Goal: Task Accomplishment & Management: Use online tool/utility

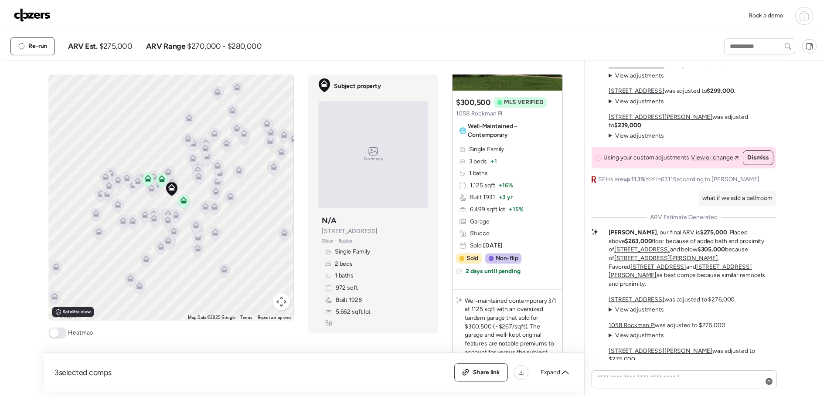
scroll to position [-44, 0]
click at [755, 41] on div at bounding box center [768, 47] width 72 height 17
click at [40, 47] on span "Re-run" at bounding box center [34, 47] width 19 height 9
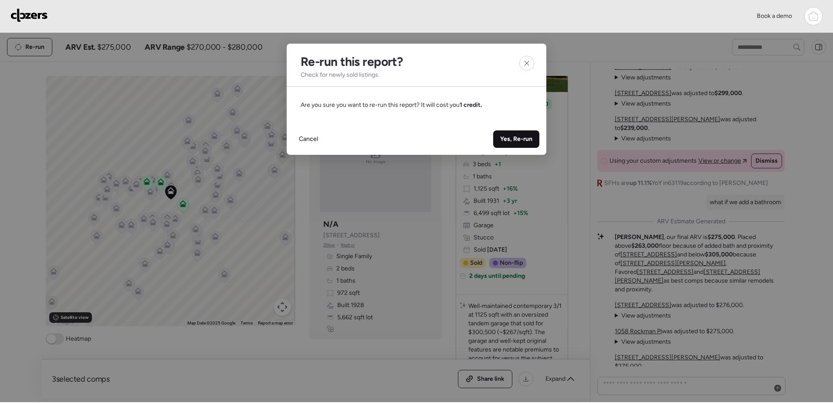
click at [530, 138] on span "Yes, Re-run" at bounding box center [516, 139] width 32 height 9
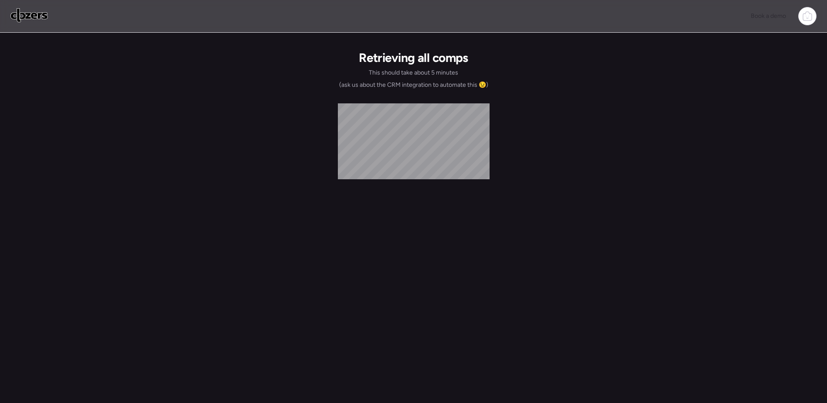
click at [808, 14] on icon at bounding box center [807, 16] width 10 height 10
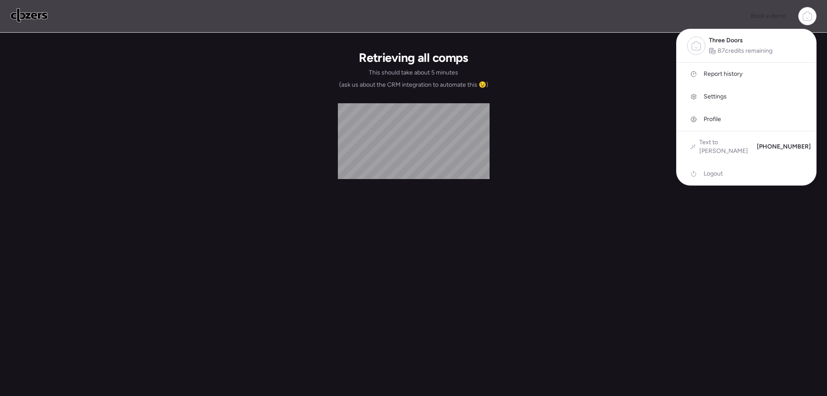
click at [652, 21] on div "Book a demo Three Doors 87 credits remaining Report history Settings Profile Te…" at bounding box center [413, 16] width 806 height 18
click at [30, 18] on img at bounding box center [28, 15] width 37 height 14
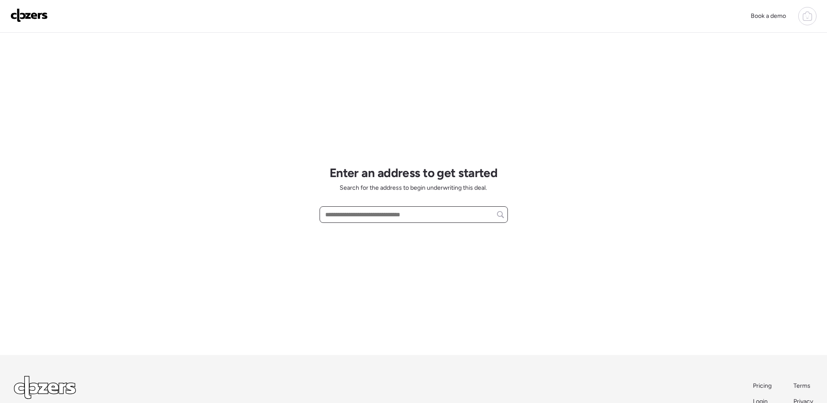
click at [365, 213] on input "text" at bounding box center [413, 214] width 180 height 12
click at [377, 214] on input "**********" at bounding box center [413, 214] width 180 height 12
click at [377, 213] on input "**********" at bounding box center [413, 214] width 180 height 12
paste input "**********"
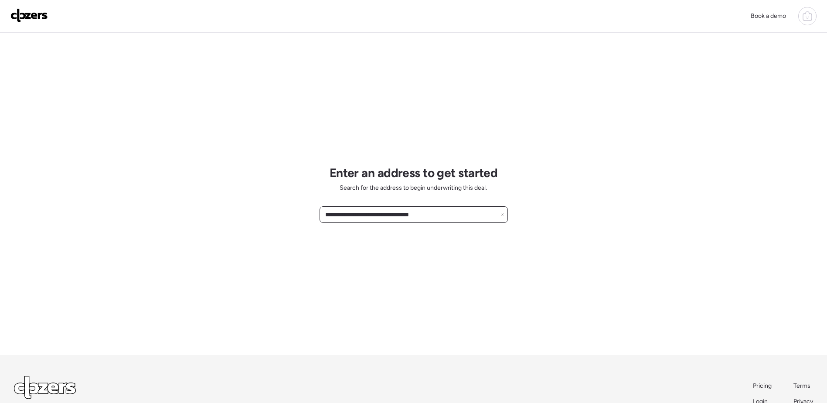
click at [445, 216] on input "**********" at bounding box center [413, 214] width 180 height 12
click at [443, 211] on input "**********" at bounding box center [413, 214] width 180 height 12
click at [351, 214] on input "**********" at bounding box center [413, 214] width 180 height 12
click at [421, 221] on div "**********" at bounding box center [414, 214] width 188 height 17
click at [435, 213] on input "**********" at bounding box center [413, 214] width 180 height 12
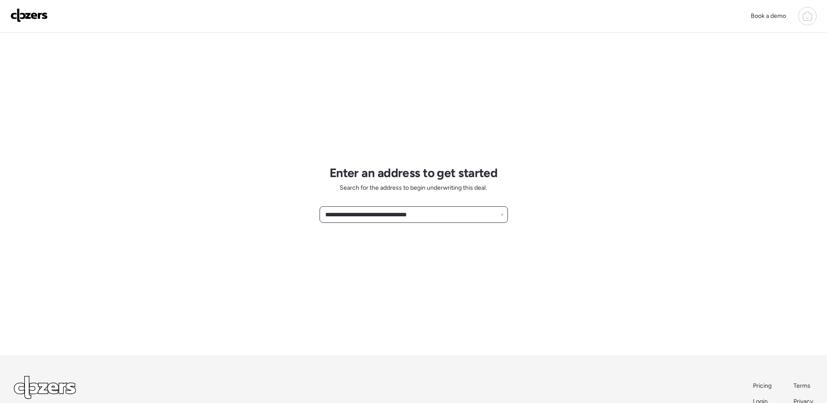
type input "**********"
drag, startPoint x: 439, startPoint y: 213, endPoint x: 272, endPoint y: 214, distance: 166.5
click at [255, 208] on div "**********" at bounding box center [413, 231] width 827 height 462
click at [395, 210] on input "text" at bounding box center [413, 214] width 180 height 12
paste input "**********"
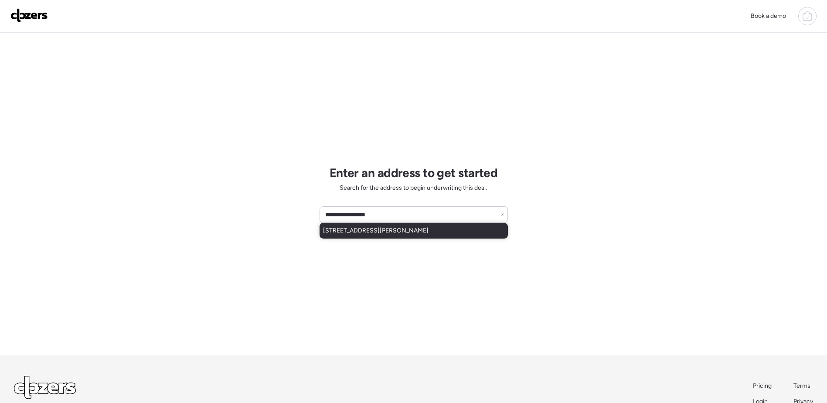
click at [429, 231] on span "[STREET_ADDRESS][PERSON_NAME]" at bounding box center [375, 230] width 105 height 9
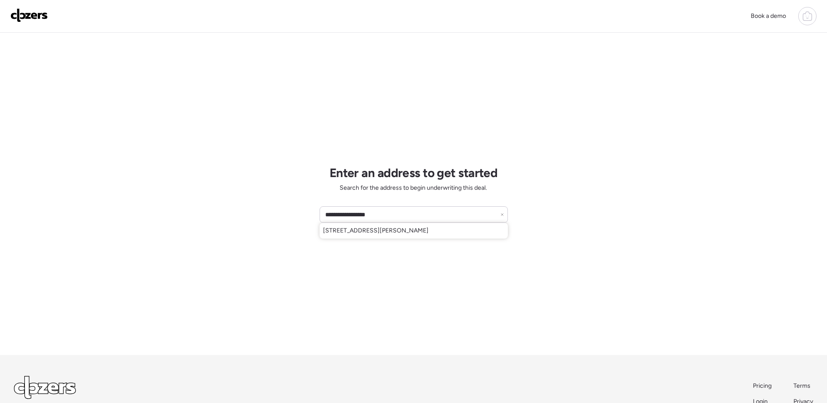
type input "**********"
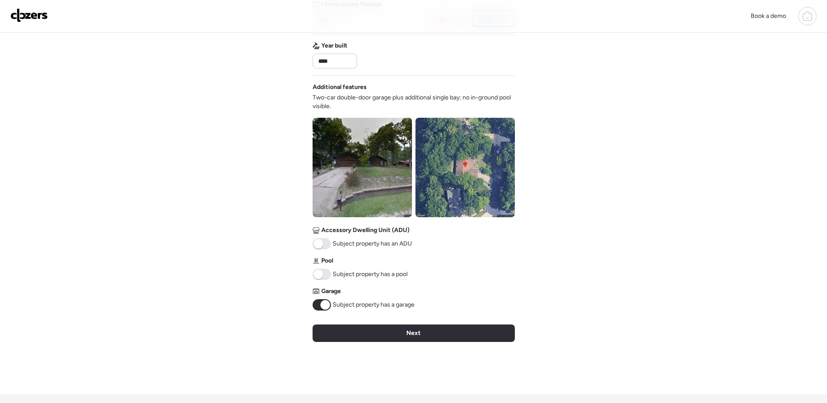
scroll to position [262, 0]
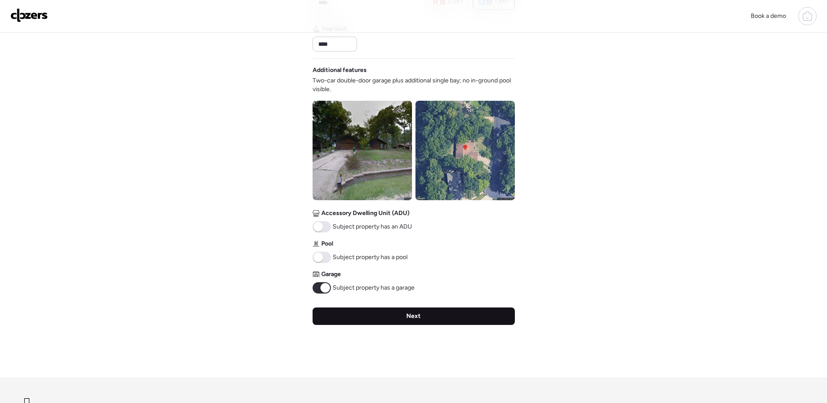
click at [404, 311] on div "Next" at bounding box center [414, 315] width 202 height 17
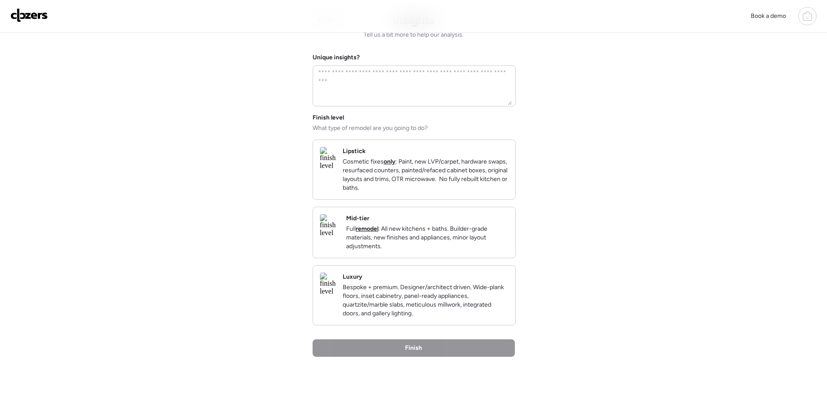
scroll to position [0, 0]
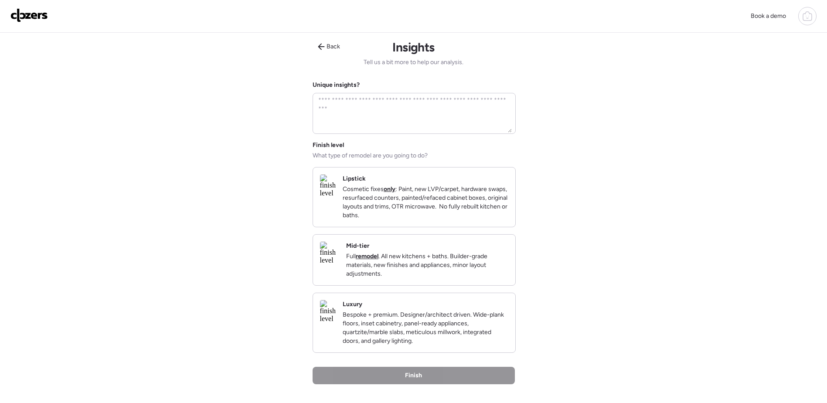
click at [451, 275] on p "Full remodel . All new kitchens + baths. Builder-grade materials, new finishes …" at bounding box center [427, 265] width 162 height 26
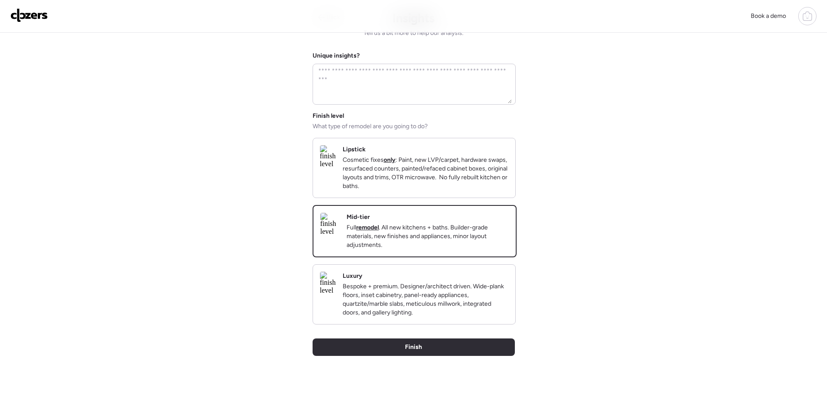
scroll to position [131, 0]
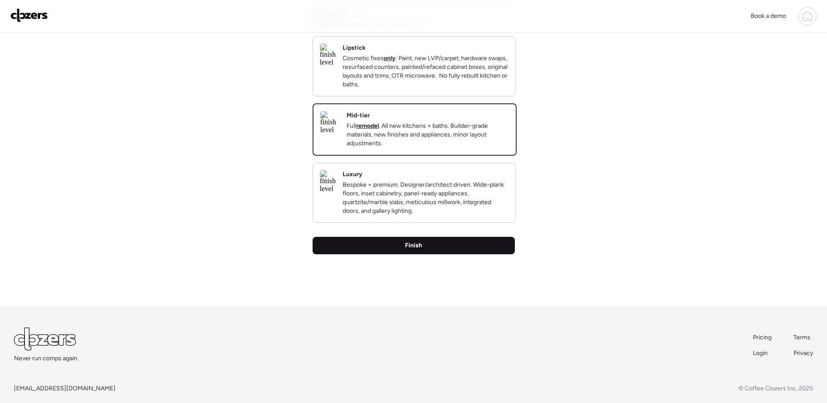
click at [449, 254] on div "Finish" at bounding box center [414, 245] width 202 height 17
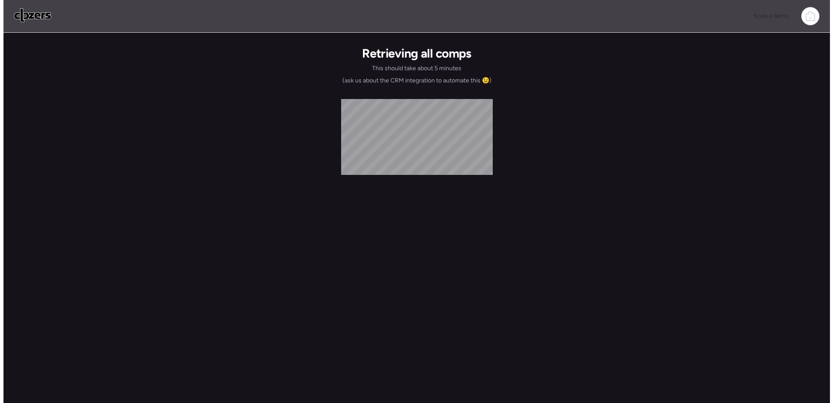
scroll to position [0, 0]
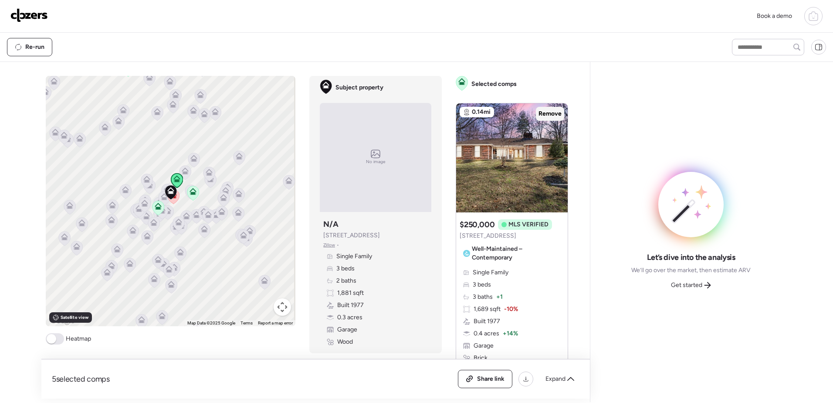
click at [543, 112] on span "Remove" at bounding box center [550, 113] width 23 height 9
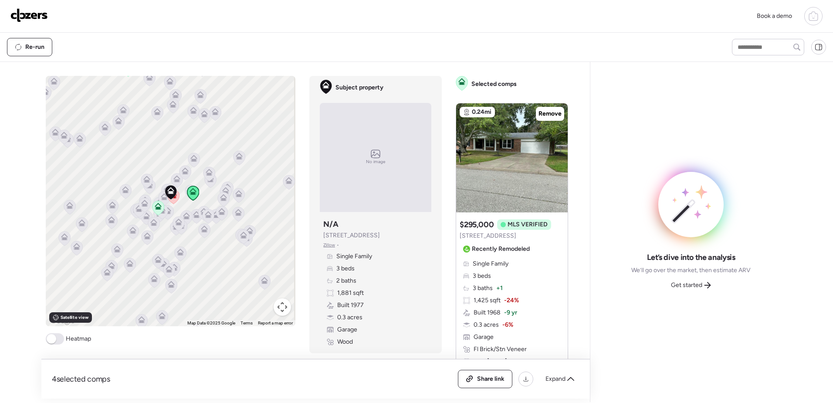
drag, startPoint x: 543, startPoint y: 112, endPoint x: 541, endPoint y: 143, distance: 31.0
click at [543, 112] on span "Remove" at bounding box center [550, 113] width 23 height 9
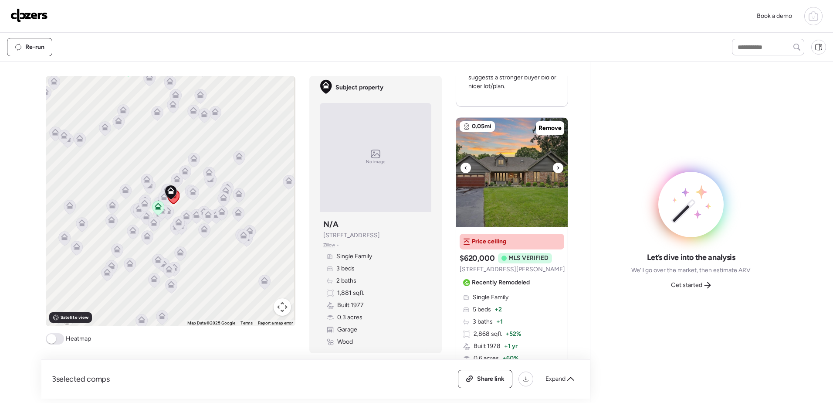
scroll to position [408, 0]
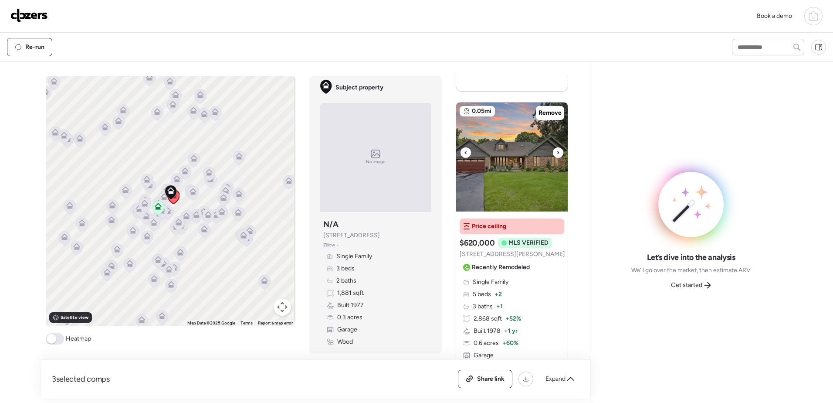
click at [557, 155] on icon at bounding box center [558, 152] width 3 height 10
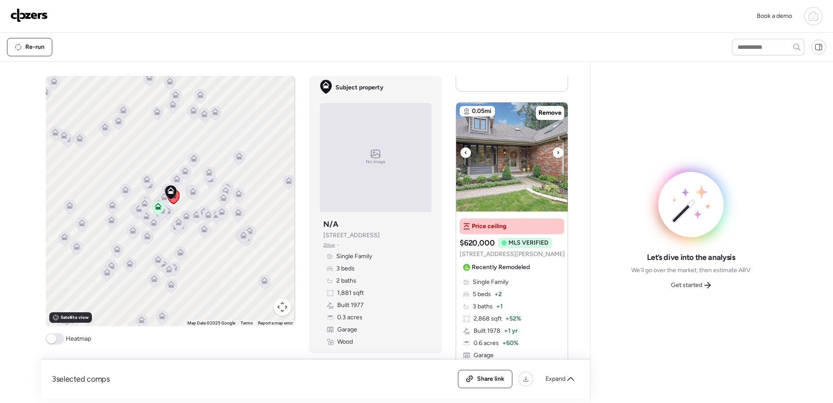
click at [461, 155] on div at bounding box center [466, 152] width 10 height 10
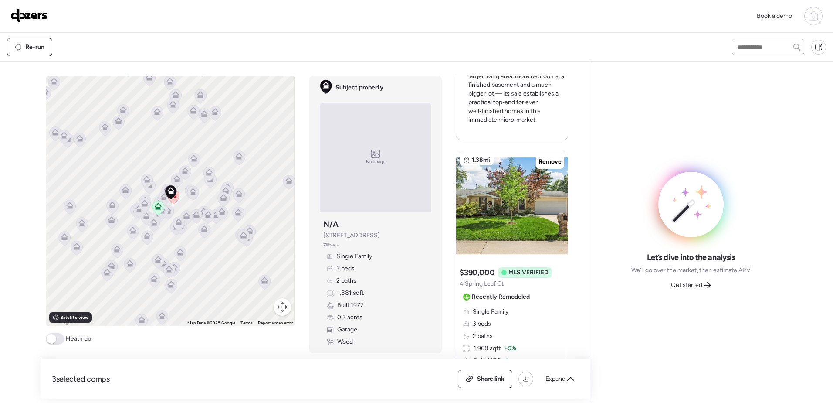
scroll to position [887, 0]
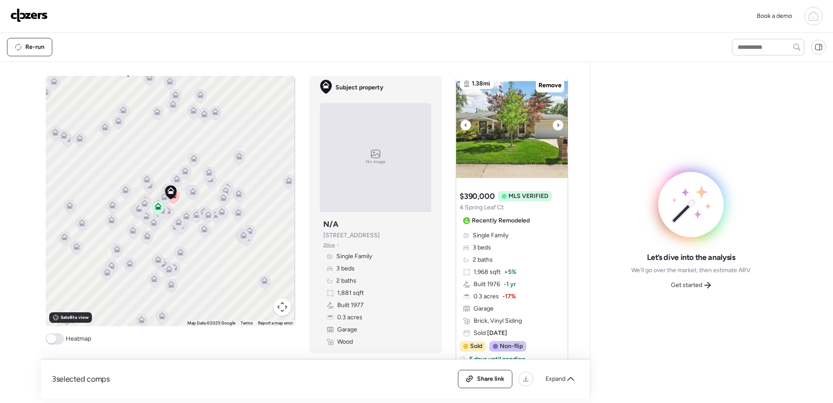
click at [557, 122] on div at bounding box center [558, 125] width 10 height 10
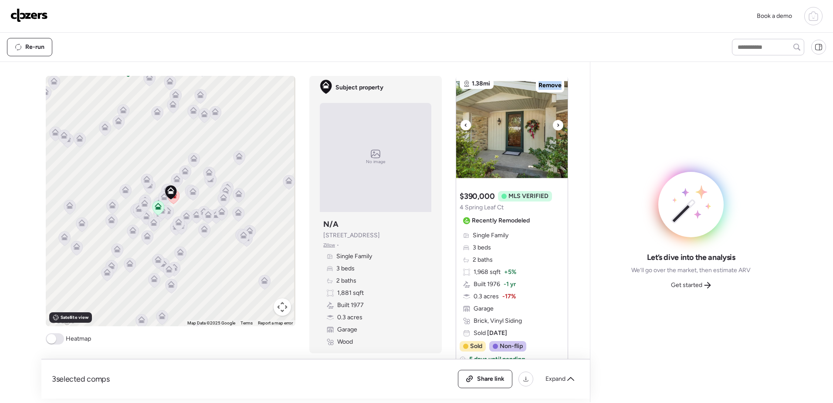
click at [557, 122] on div at bounding box center [558, 125] width 10 height 10
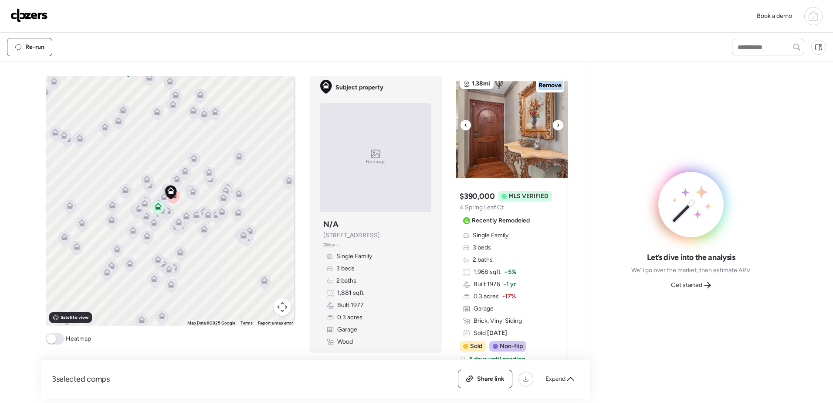
click at [557, 122] on div at bounding box center [558, 125] width 10 height 10
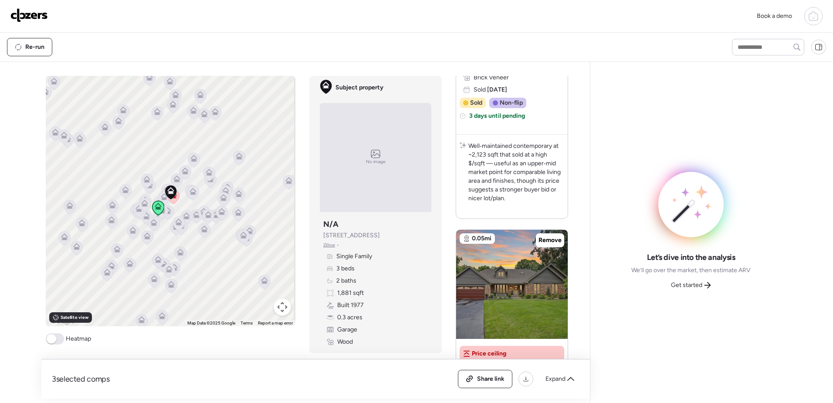
scroll to position [375, 0]
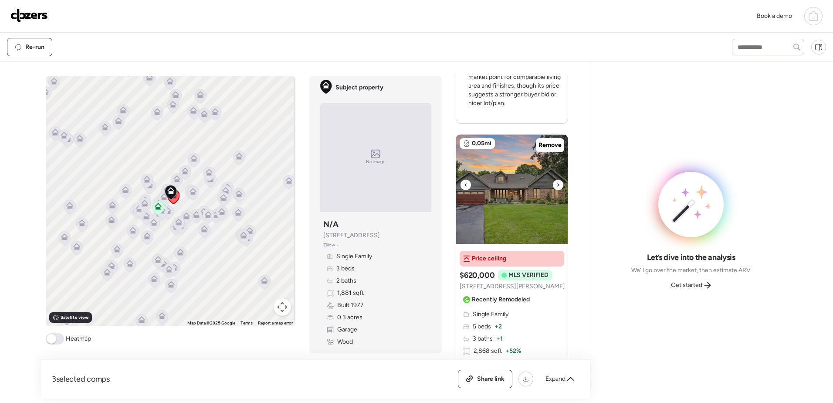
click at [519, 216] on img at bounding box center [512, 189] width 112 height 109
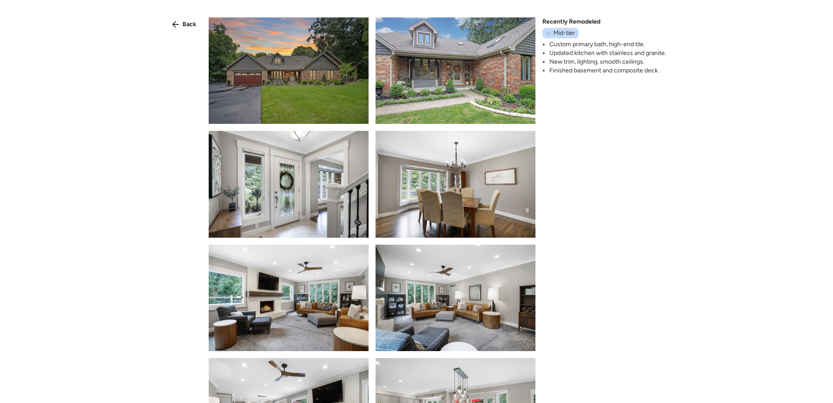
click at [275, 39] on img at bounding box center [289, 70] width 160 height 106
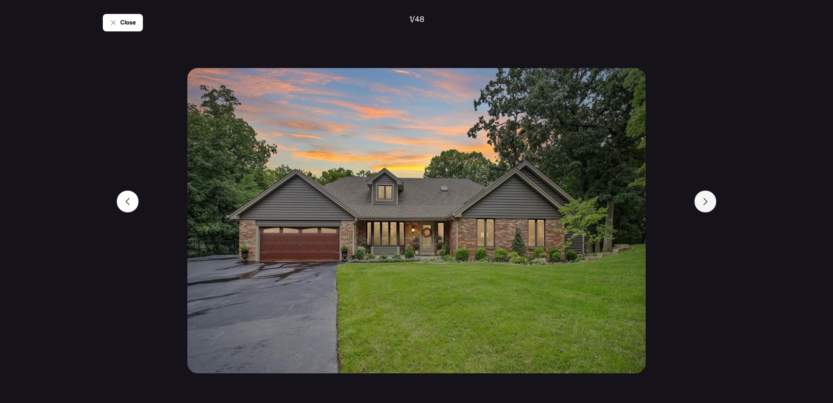
click at [705, 198] on icon at bounding box center [705, 201] width 7 height 7
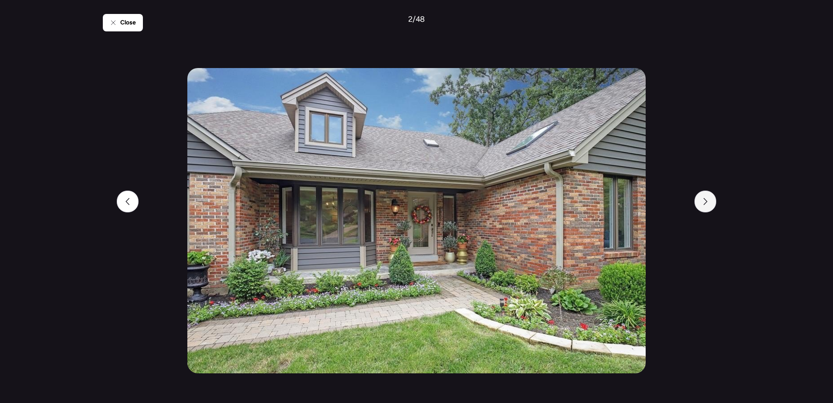
click at [705, 198] on icon at bounding box center [705, 201] width 7 height 7
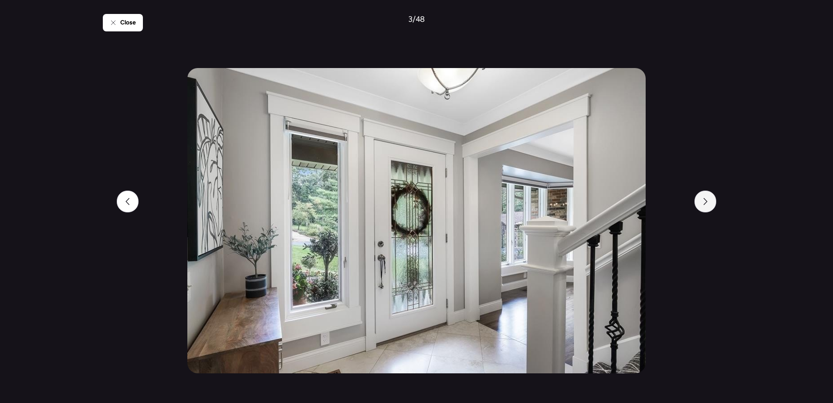
click at [705, 198] on icon at bounding box center [705, 201] width 7 height 7
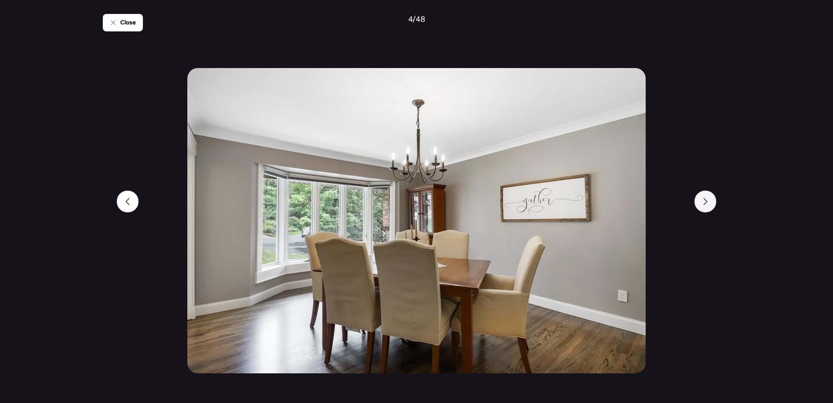
click at [705, 198] on icon at bounding box center [705, 201] width 7 height 7
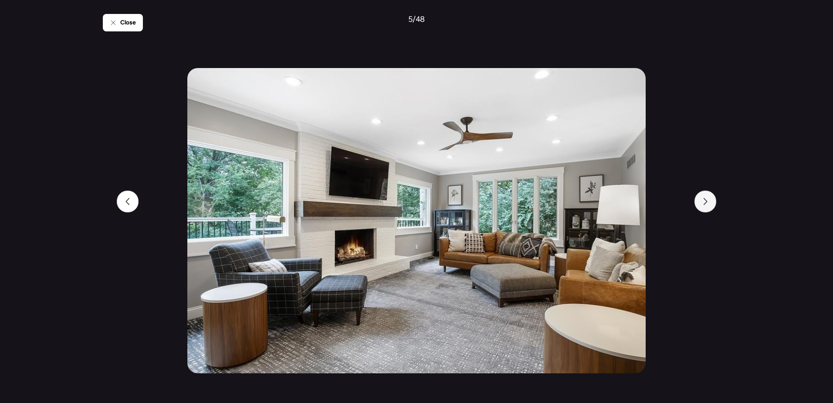
click at [705, 198] on icon at bounding box center [705, 201] width 7 height 7
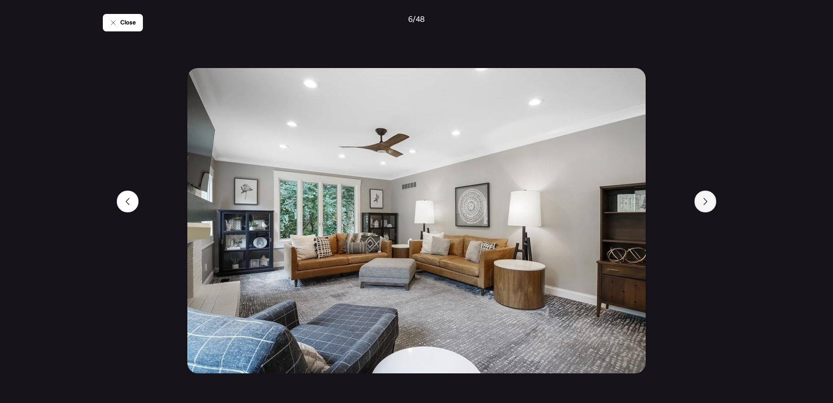
click at [705, 198] on icon at bounding box center [705, 201] width 7 height 7
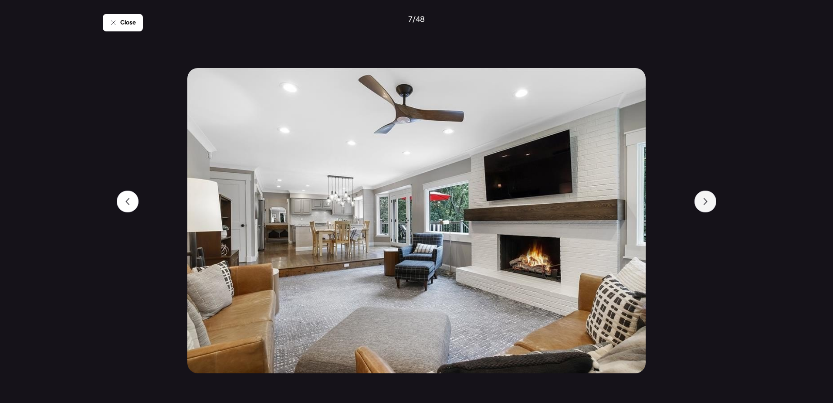
click at [705, 198] on icon at bounding box center [705, 201] width 7 height 7
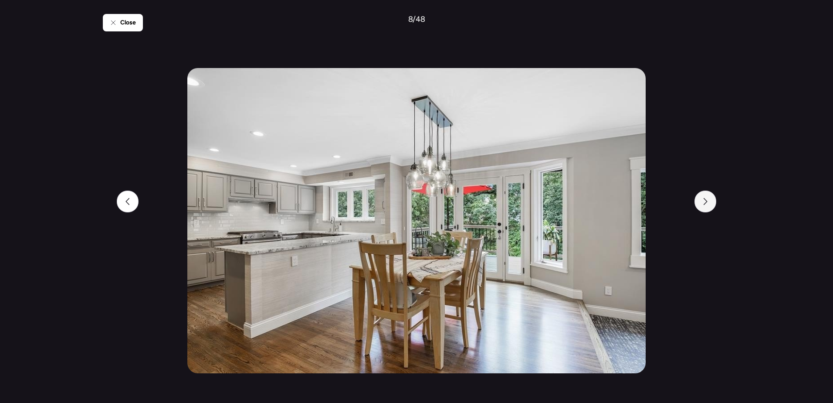
click at [705, 198] on icon at bounding box center [705, 201] width 7 height 7
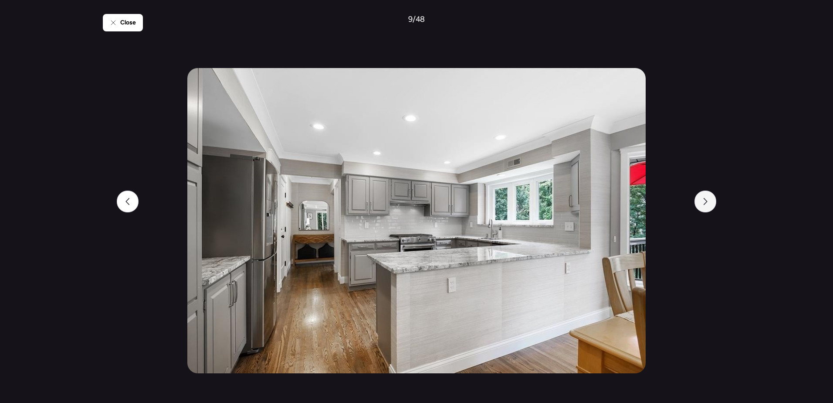
click at [705, 198] on icon at bounding box center [705, 201] width 7 height 7
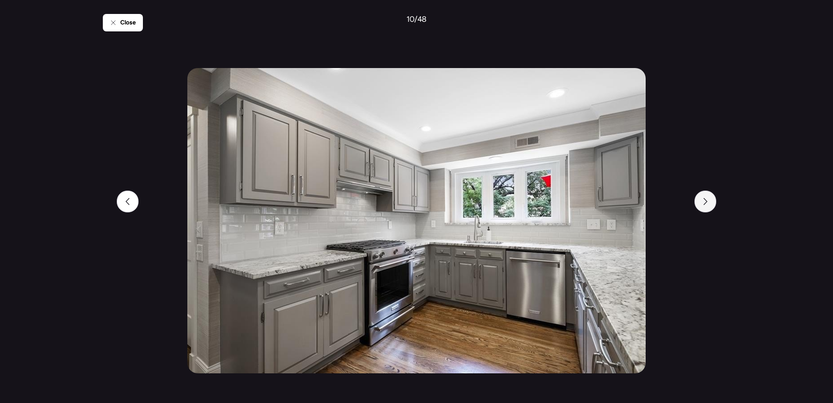
click at [705, 198] on icon at bounding box center [705, 201] width 7 height 7
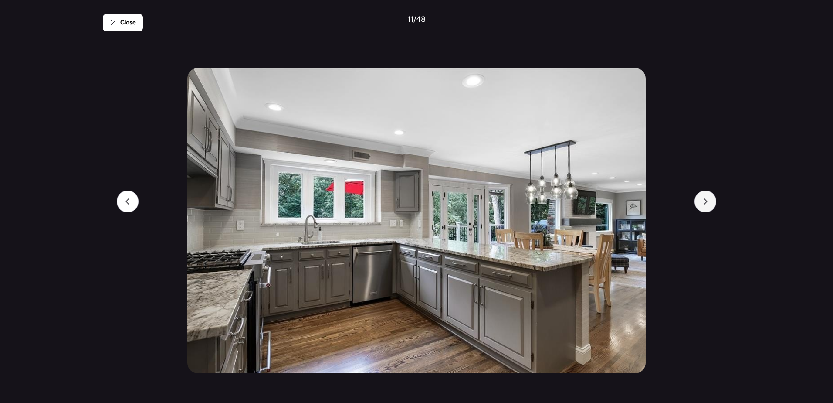
click at [705, 198] on icon at bounding box center [705, 201] width 7 height 7
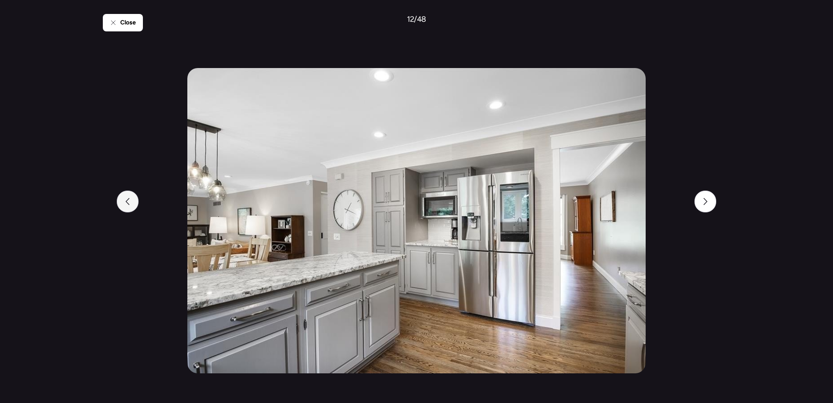
click at [131, 204] on div at bounding box center [128, 201] width 22 height 22
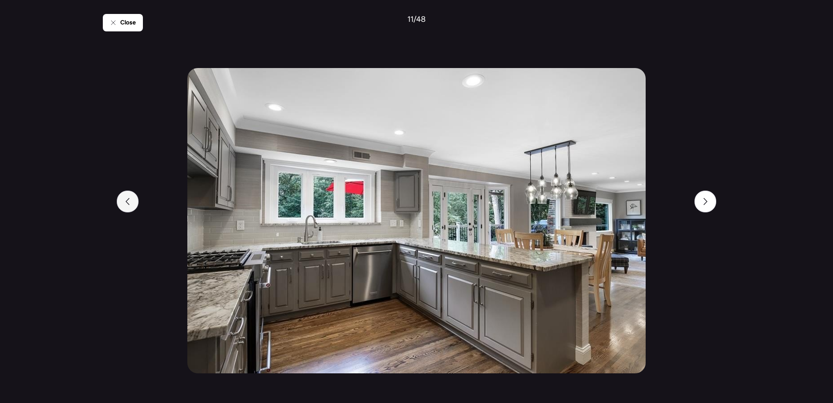
click at [125, 205] on div at bounding box center [128, 201] width 22 height 22
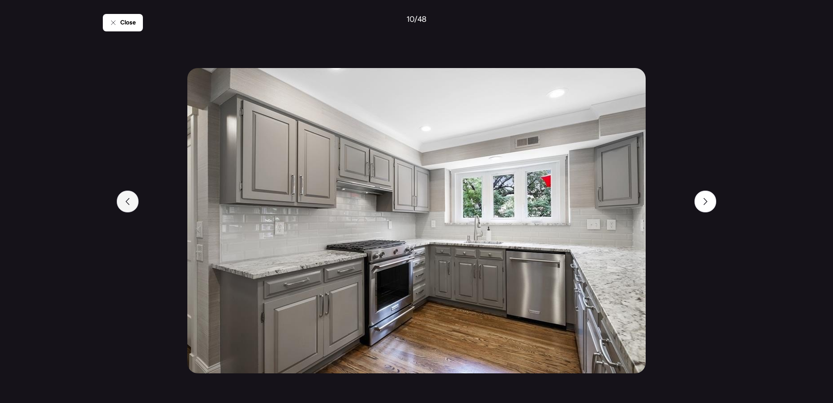
click at [126, 205] on div at bounding box center [128, 201] width 22 height 22
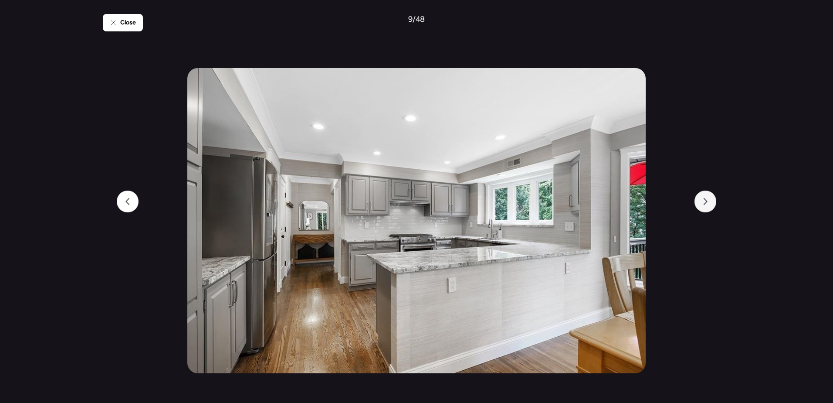
click at [704, 197] on div at bounding box center [706, 201] width 22 height 22
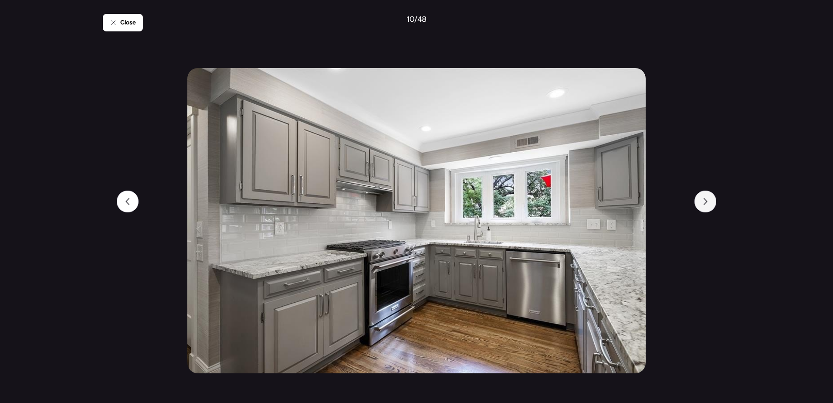
click at [705, 197] on div at bounding box center [706, 201] width 22 height 22
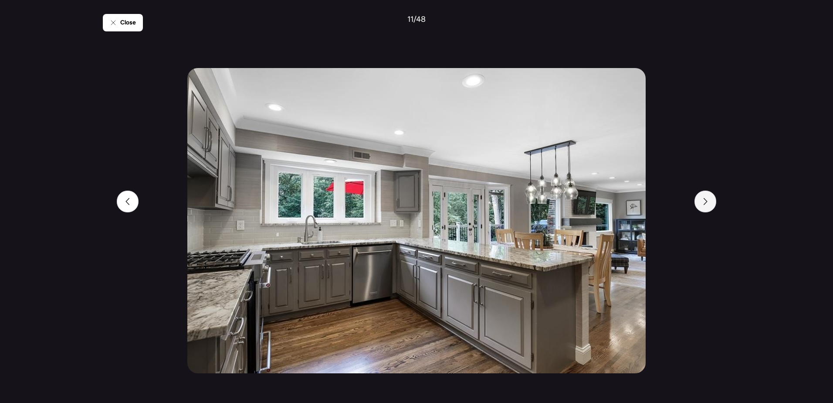
click at [709, 198] on icon at bounding box center [705, 201] width 7 height 7
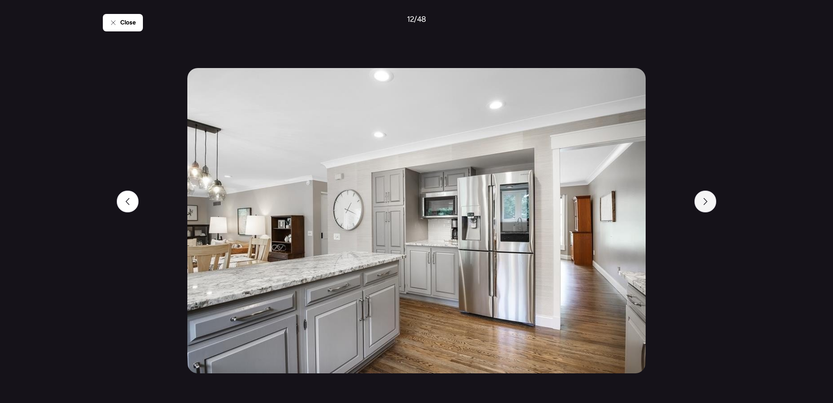
click at [709, 201] on div at bounding box center [706, 201] width 22 height 22
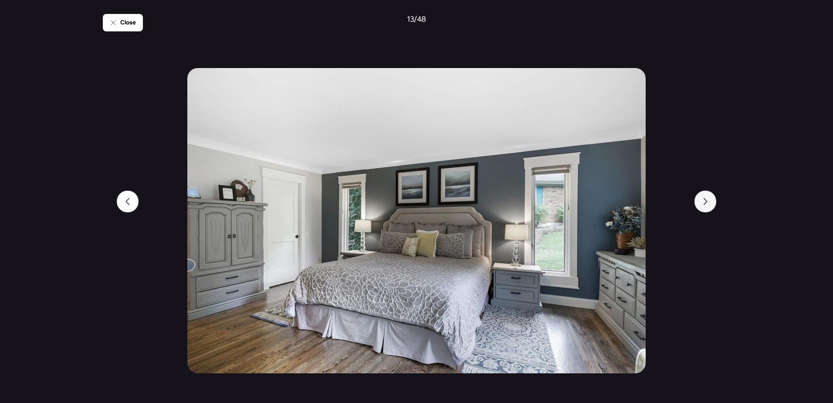
click at [709, 201] on div at bounding box center [706, 201] width 22 height 22
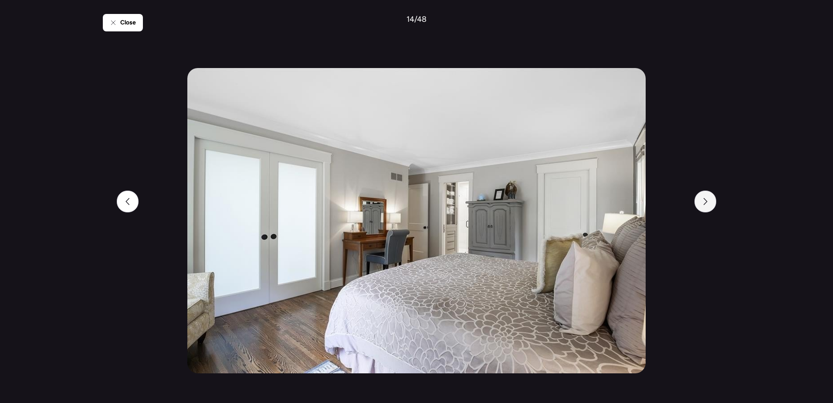
click at [709, 201] on icon at bounding box center [705, 201] width 7 height 7
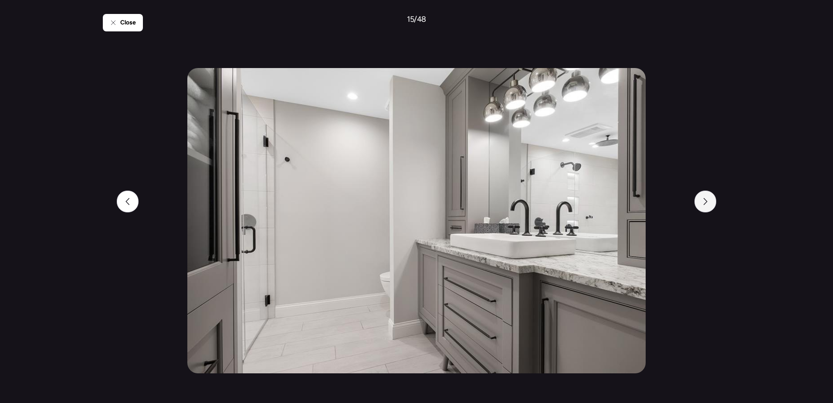
click at [709, 201] on icon at bounding box center [705, 201] width 7 height 7
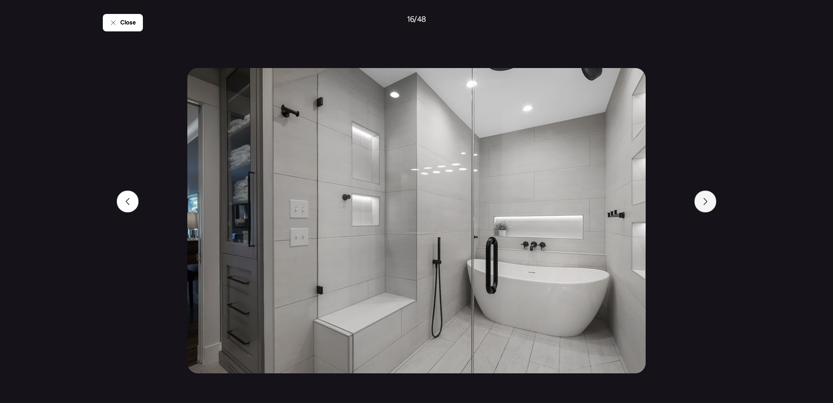
click at [709, 201] on icon at bounding box center [705, 201] width 7 height 7
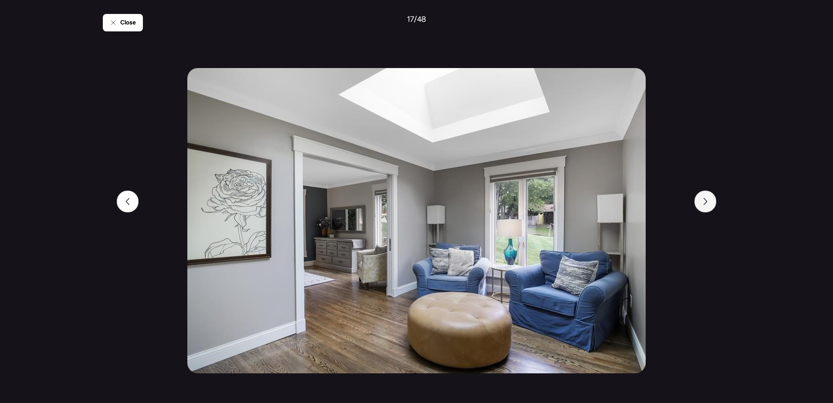
drag, startPoint x: 709, startPoint y: 201, endPoint x: 714, endPoint y: 205, distance: 6.2
click at [714, 205] on div at bounding box center [706, 201] width 22 height 22
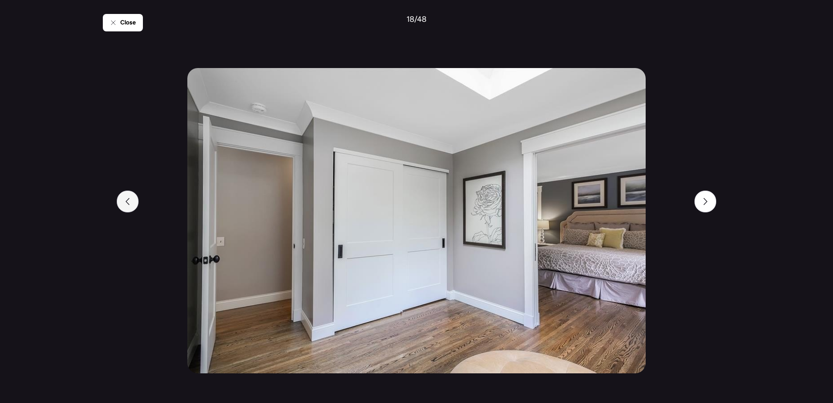
click at [125, 193] on div at bounding box center [128, 201] width 22 height 22
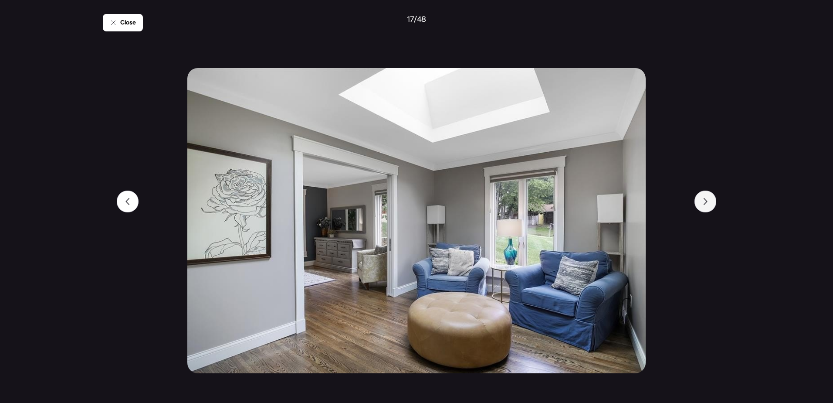
click at [698, 203] on div at bounding box center [706, 201] width 22 height 22
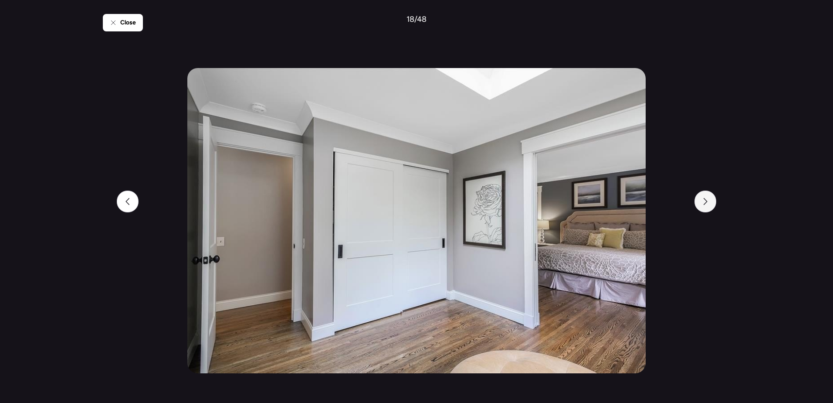
click at [698, 203] on div at bounding box center [706, 201] width 22 height 22
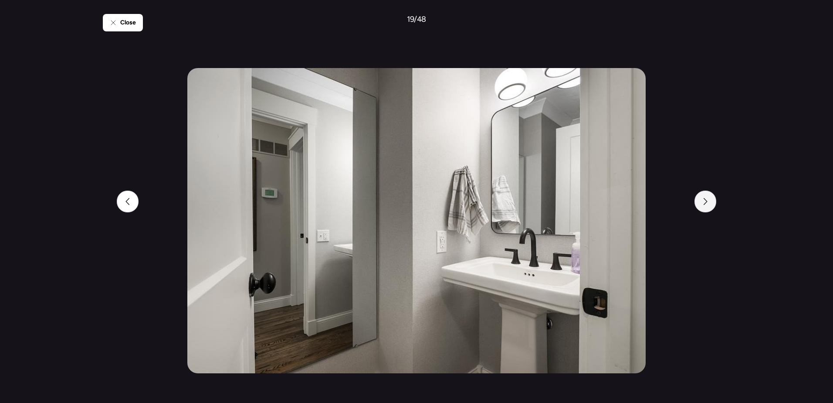
click at [697, 202] on div at bounding box center [706, 201] width 22 height 22
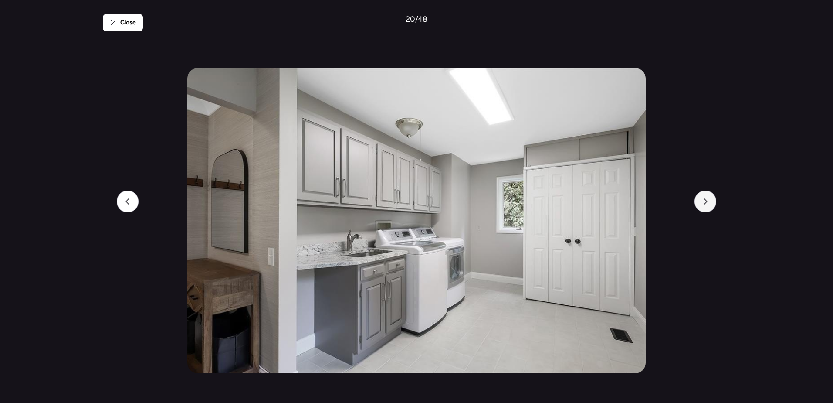
click at [697, 202] on div at bounding box center [706, 201] width 22 height 22
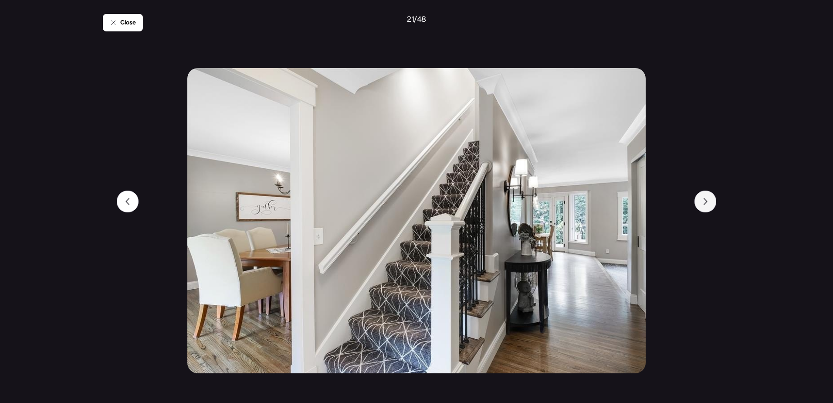
click at [697, 202] on div at bounding box center [706, 201] width 22 height 22
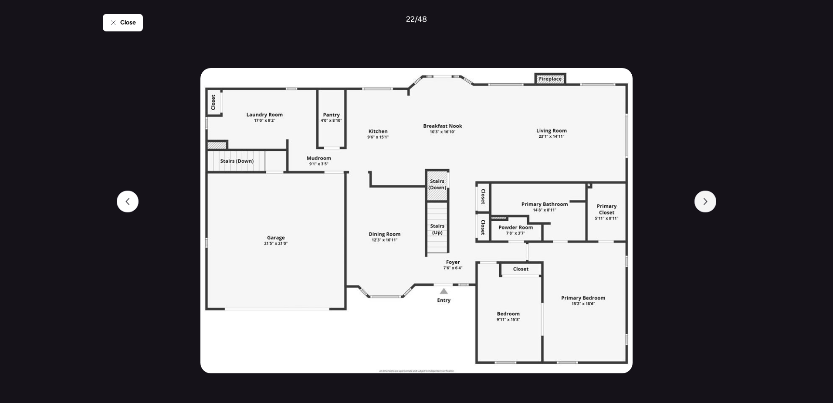
click at [697, 202] on div at bounding box center [706, 201] width 22 height 22
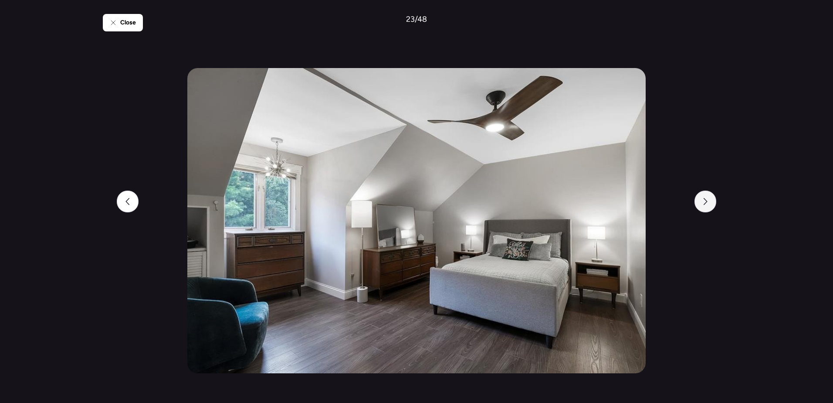
click at [697, 202] on div at bounding box center [706, 201] width 22 height 22
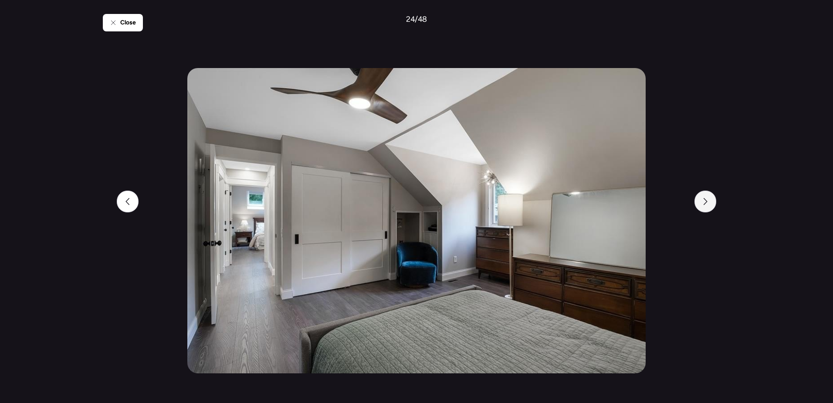
click at [697, 201] on div at bounding box center [706, 201] width 22 height 22
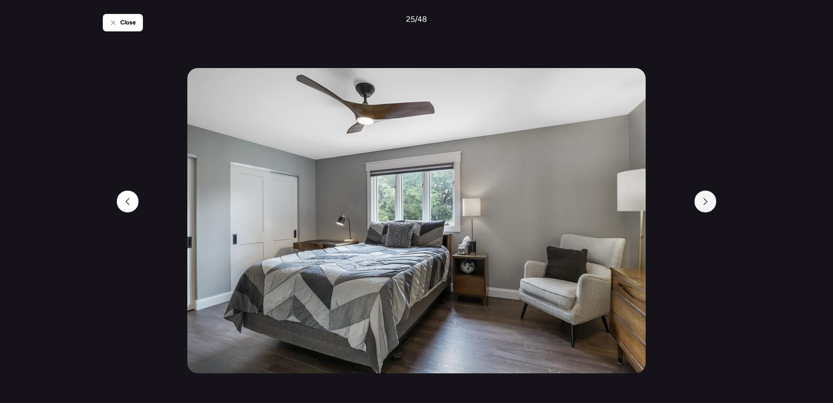
click at [697, 201] on div at bounding box center [706, 201] width 22 height 22
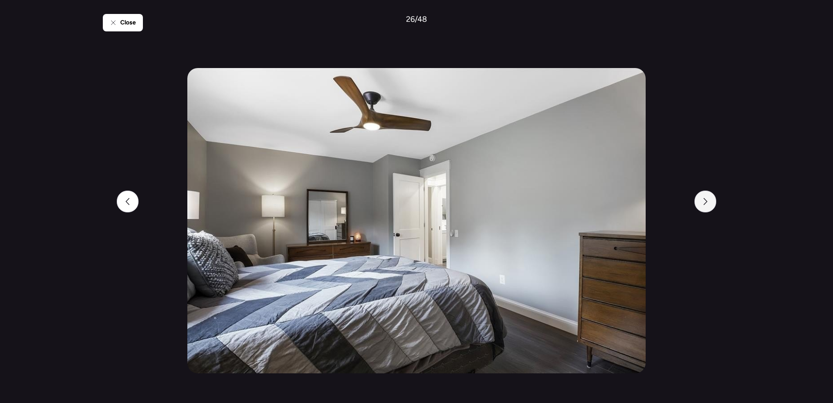
click at [697, 201] on div at bounding box center [706, 201] width 22 height 22
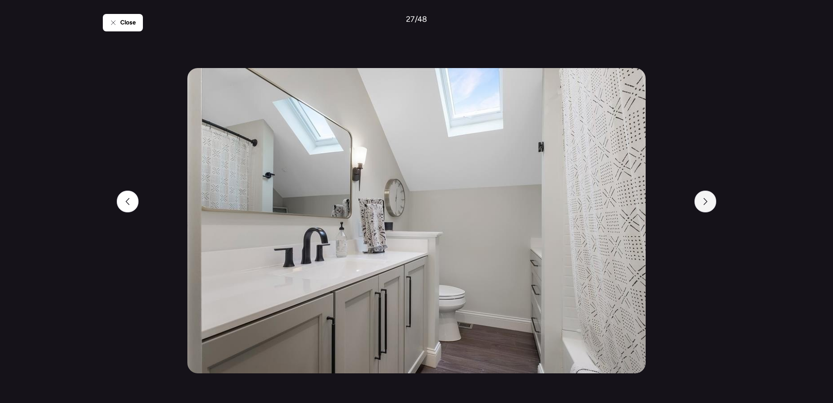
click at [697, 201] on div at bounding box center [706, 201] width 22 height 22
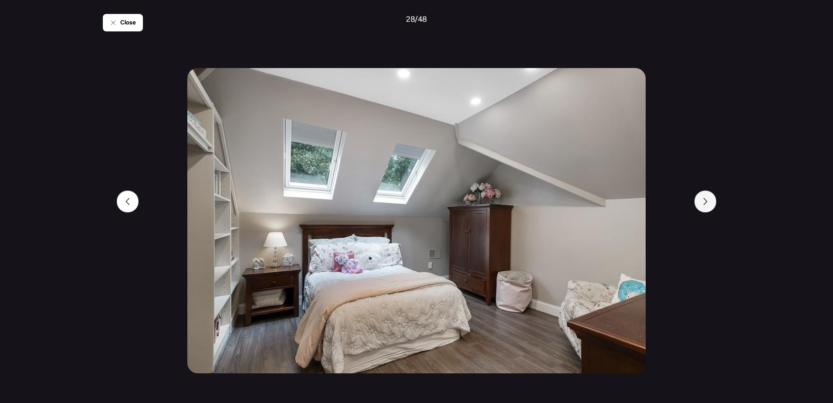
click at [697, 201] on div at bounding box center [706, 201] width 22 height 22
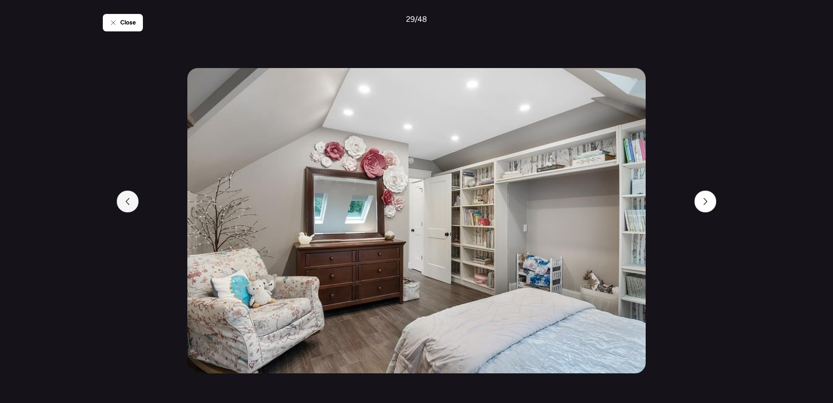
click at [132, 197] on div at bounding box center [128, 201] width 22 height 22
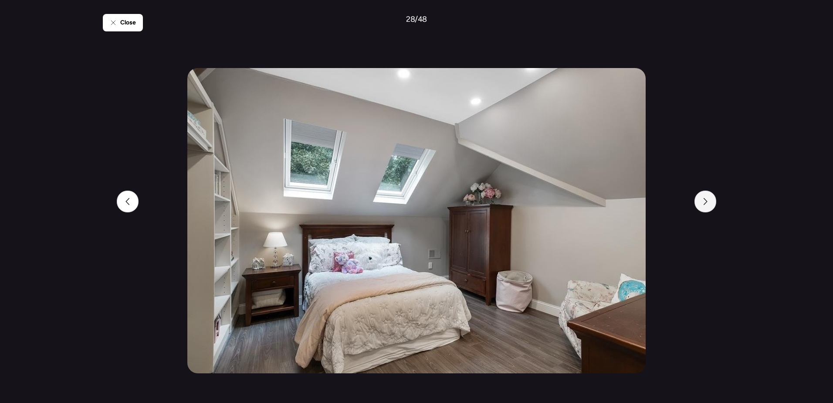
click at [704, 200] on icon at bounding box center [705, 201] width 7 height 7
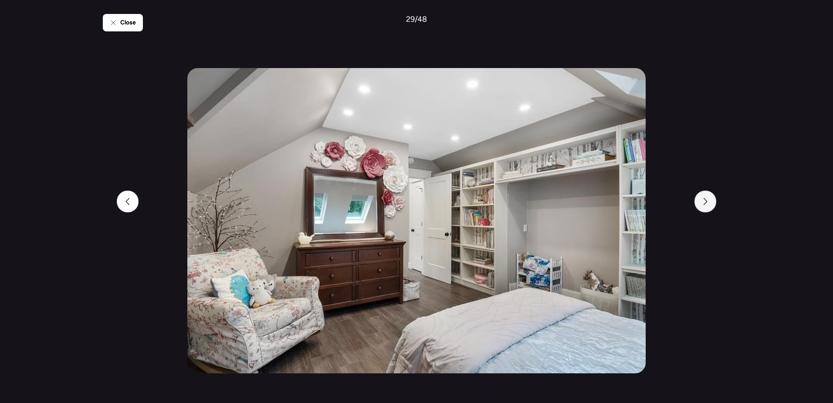
click at [704, 200] on icon at bounding box center [705, 201] width 7 height 7
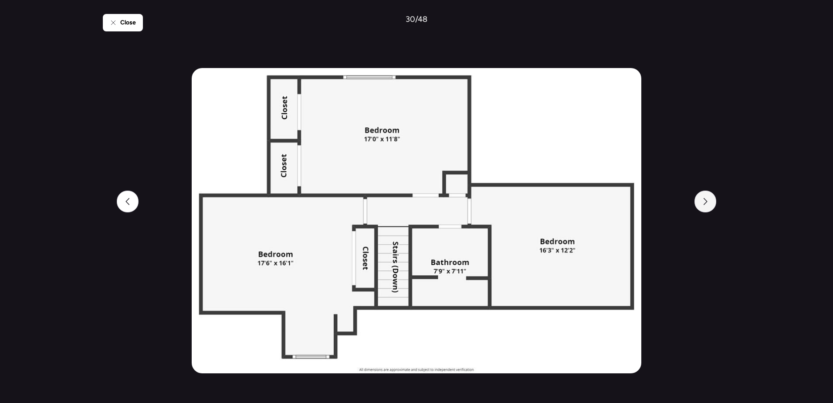
click at [704, 200] on icon at bounding box center [705, 201] width 7 height 7
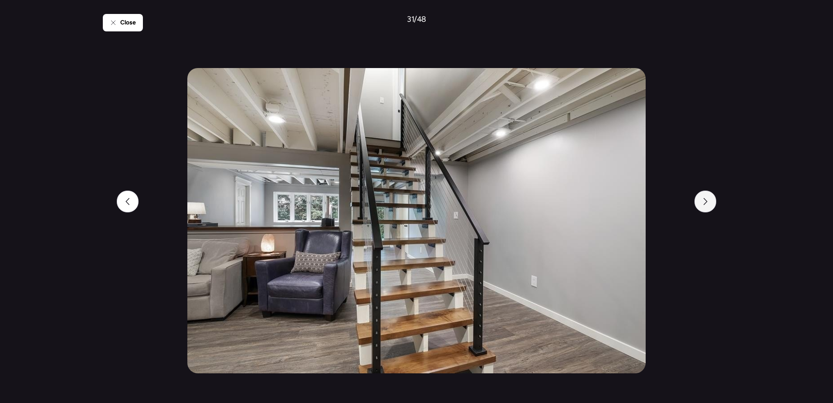
click at [708, 200] on icon at bounding box center [705, 201] width 7 height 7
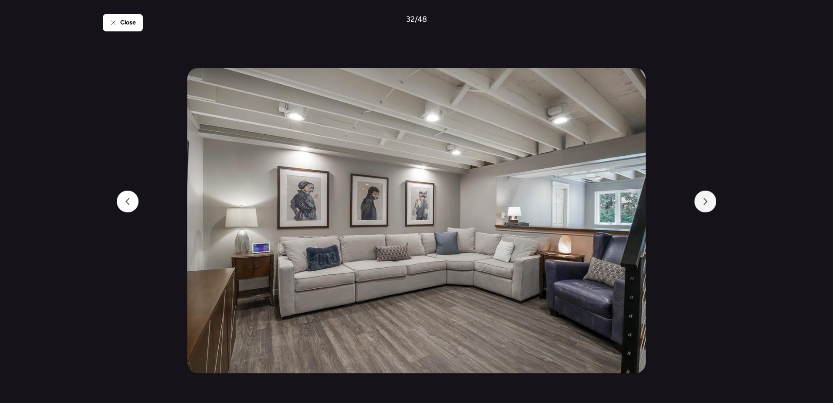
click at [706, 205] on div at bounding box center [706, 201] width 22 height 22
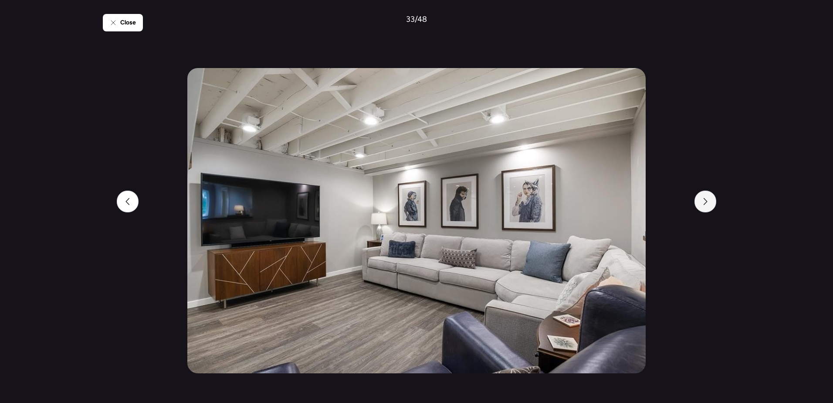
click at [706, 205] on div at bounding box center [706, 201] width 22 height 22
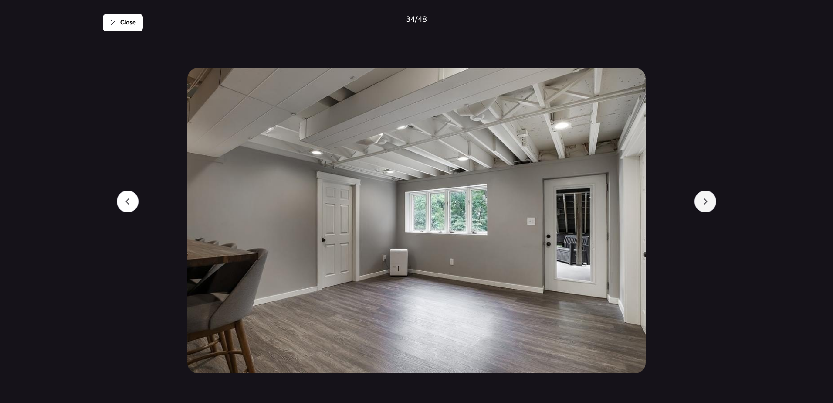
click at [710, 202] on div at bounding box center [706, 201] width 22 height 22
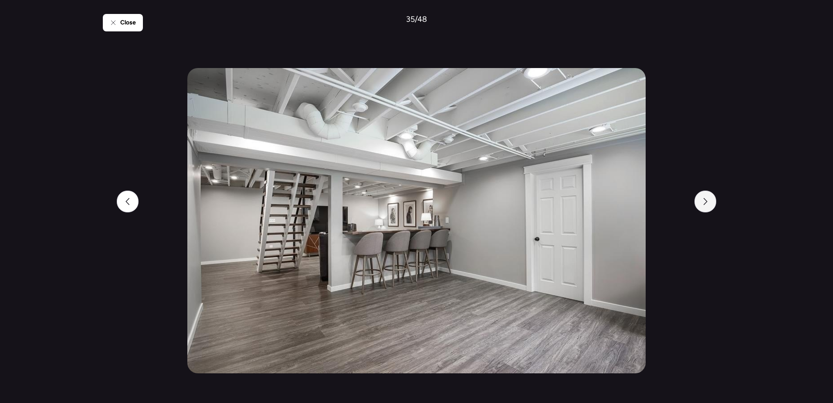
click at [709, 202] on div at bounding box center [706, 201] width 22 height 22
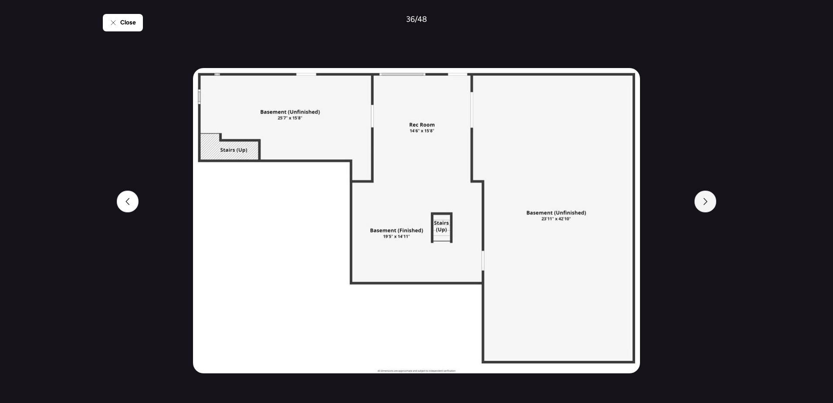
click at [709, 202] on div at bounding box center [706, 201] width 22 height 22
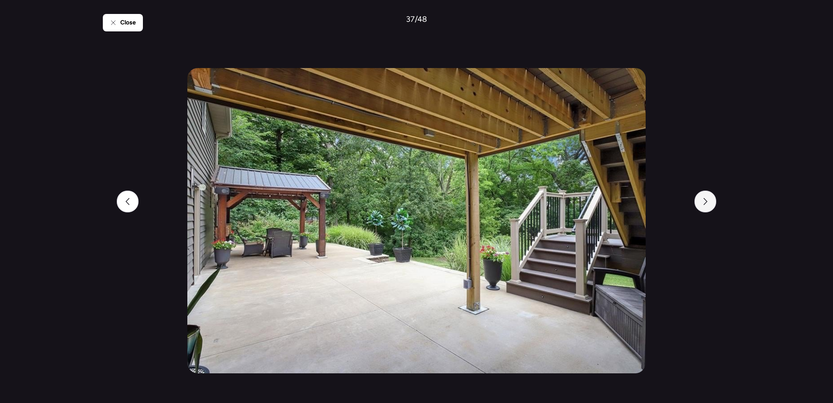
click at [709, 202] on div at bounding box center [706, 201] width 22 height 22
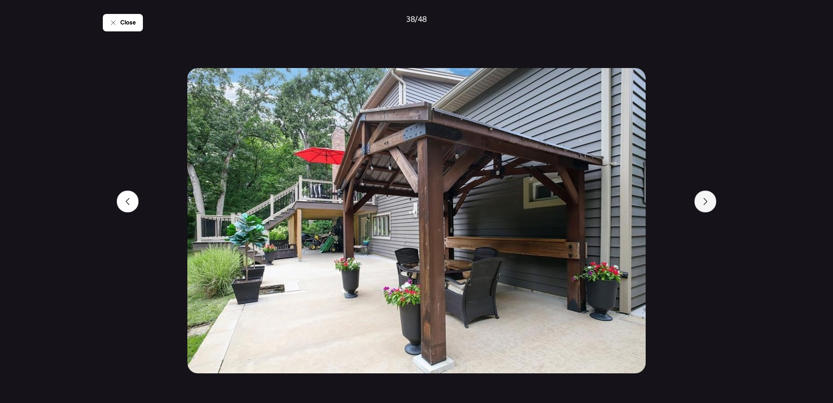
click at [709, 202] on div at bounding box center [706, 201] width 22 height 22
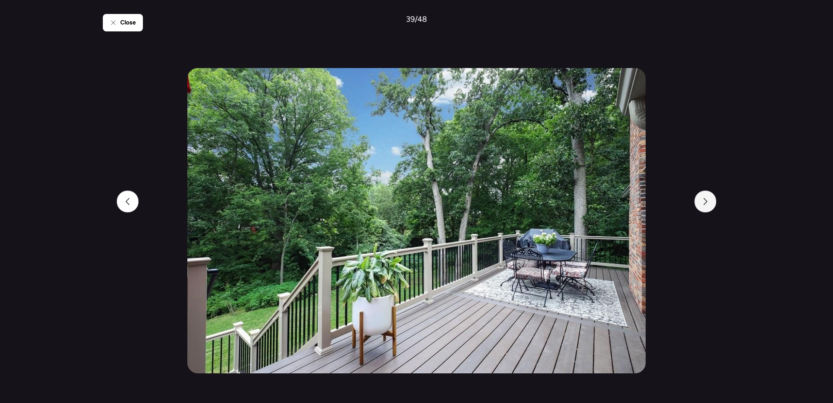
click at [709, 202] on div at bounding box center [706, 201] width 22 height 22
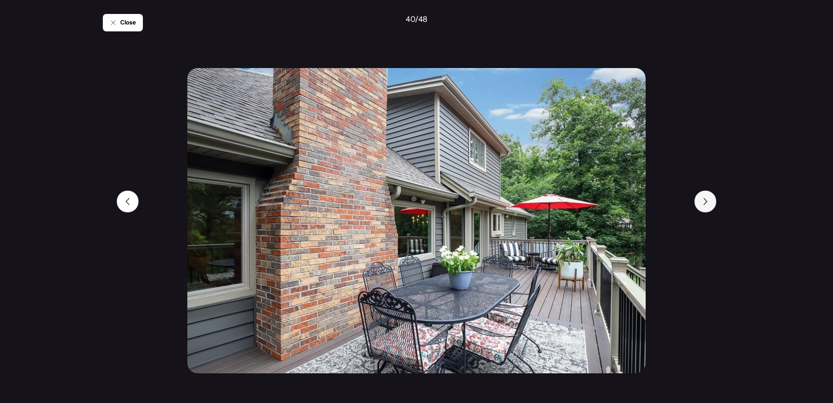
click at [709, 202] on div at bounding box center [706, 201] width 22 height 22
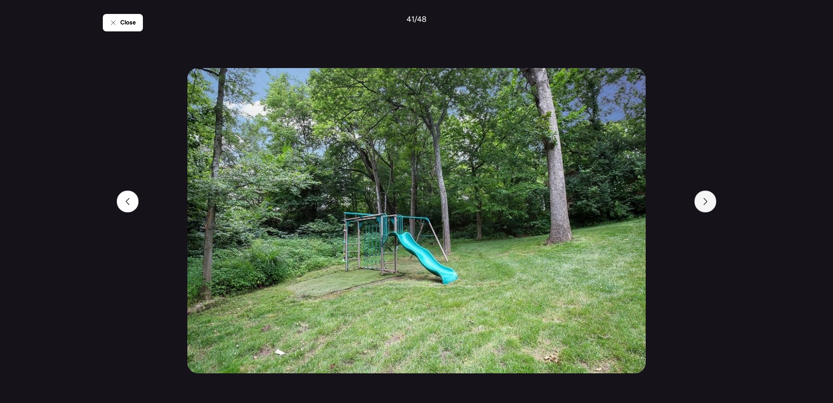
click at [709, 202] on div at bounding box center [706, 201] width 22 height 22
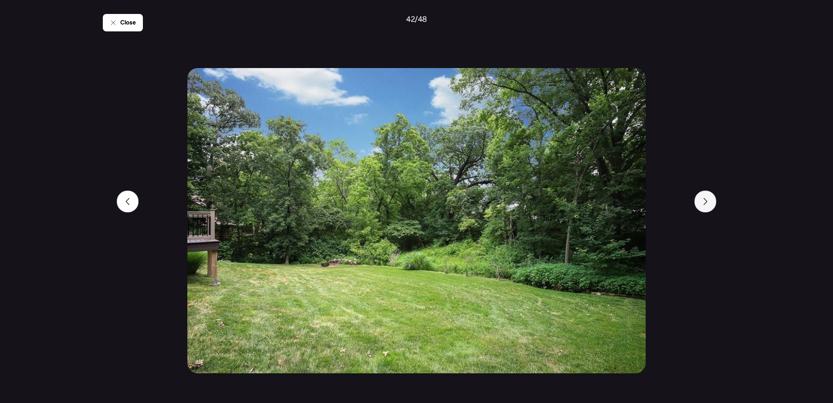
click at [709, 202] on div at bounding box center [706, 201] width 22 height 22
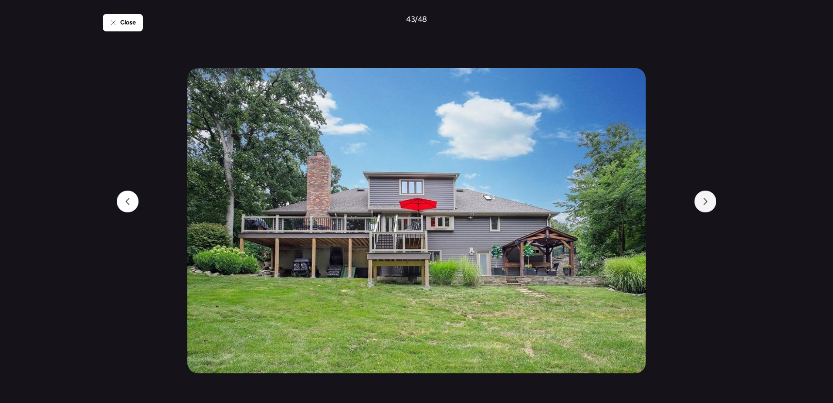
click at [709, 202] on div at bounding box center [706, 201] width 22 height 22
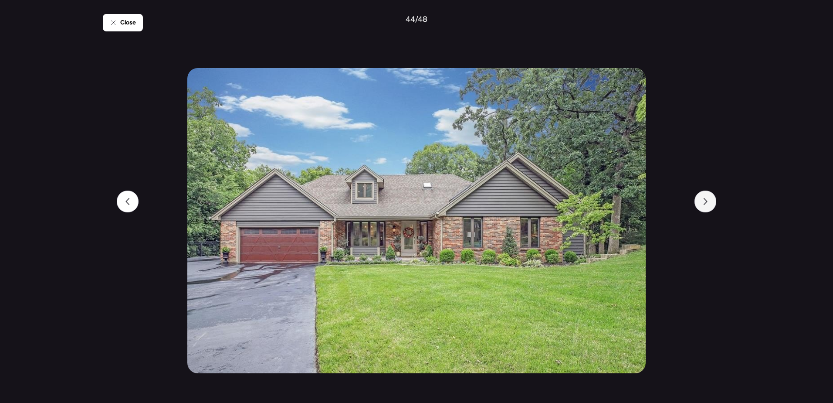
click at [709, 202] on div at bounding box center [706, 201] width 22 height 22
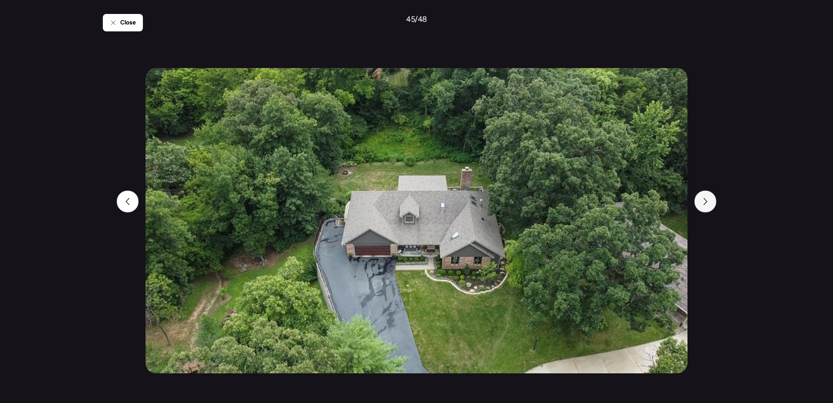
click at [709, 202] on div at bounding box center [706, 201] width 22 height 22
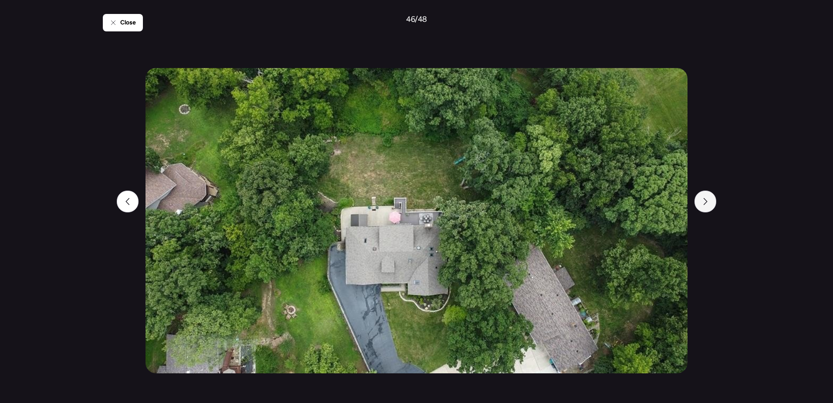
click at [709, 202] on div at bounding box center [706, 201] width 22 height 22
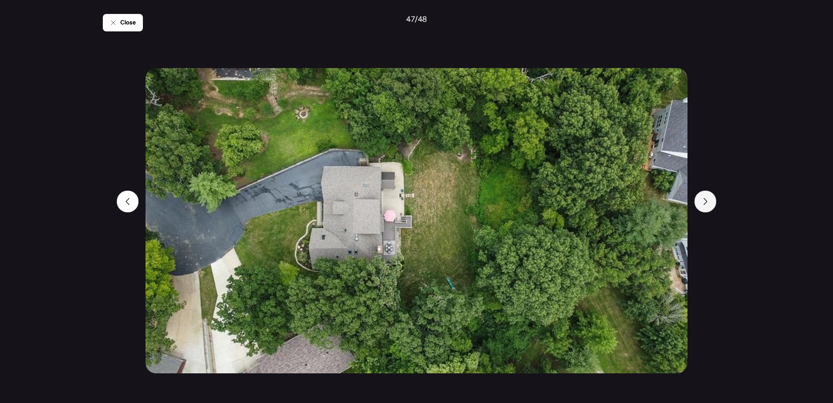
click at [709, 202] on div at bounding box center [706, 201] width 22 height 22
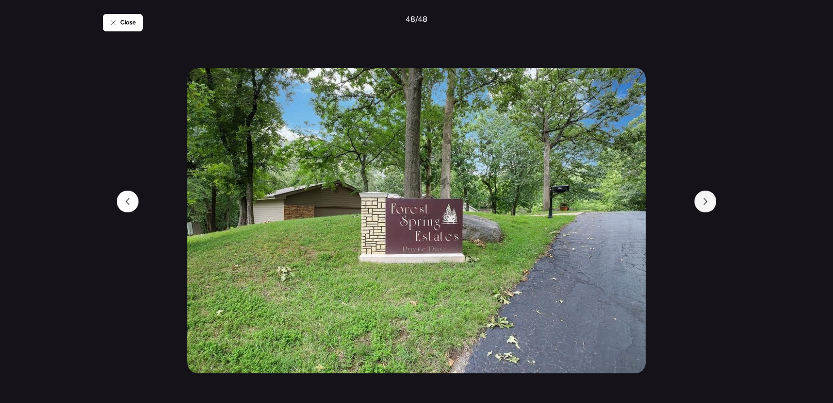
click at [709, 202] on div at bounding box center [706, 201] width 22 height 22
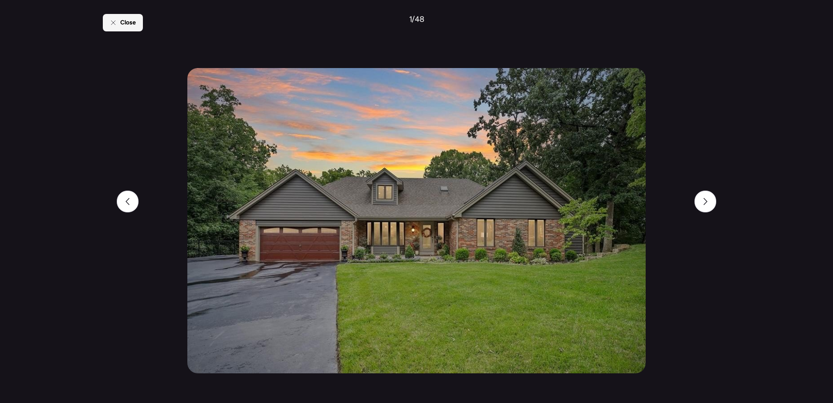
click at [127, 28] on div "Close" at bounding box center [123, 22] width 40 height 17
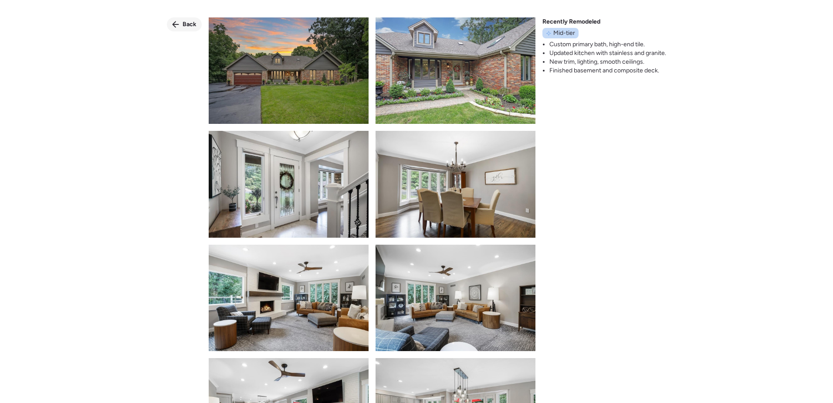
click at [193, 20] on div "Back" at bounding box center [184, 24] width 35 height 14
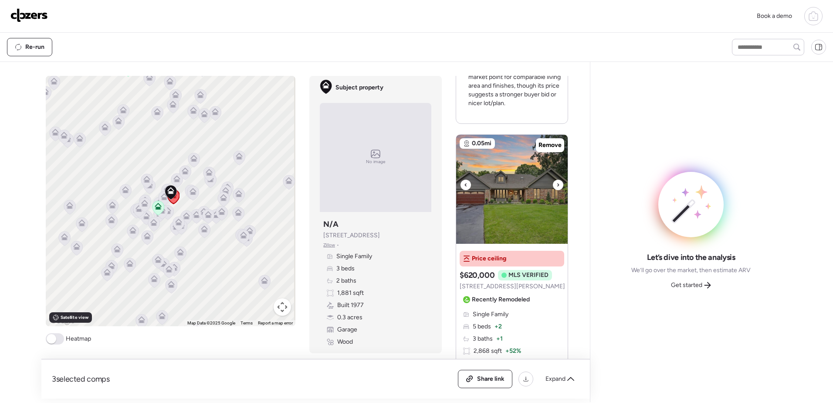
click at [542, 190] on img at bounding box center [512, 189] width 112 height 109
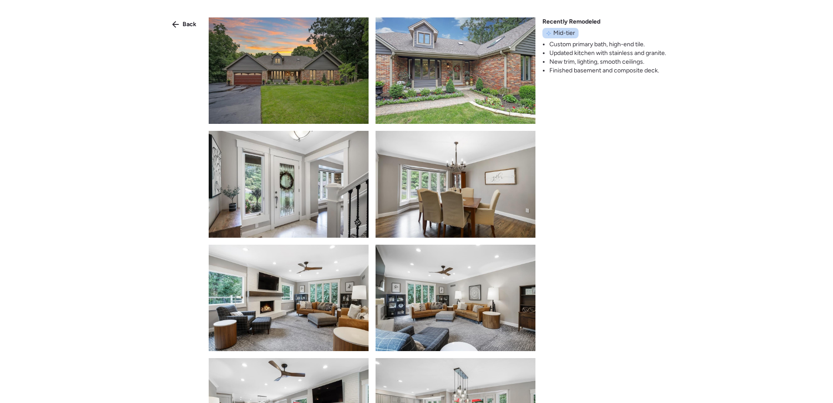
click at [299, 192] on img at bounding box center [289, 184] width 160 height 106
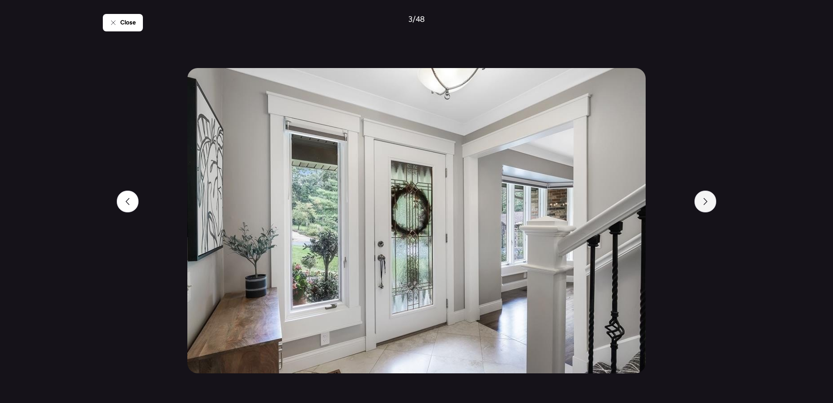
click at [715, 207] on div at bounding box center [706, 201] width 22 height 22
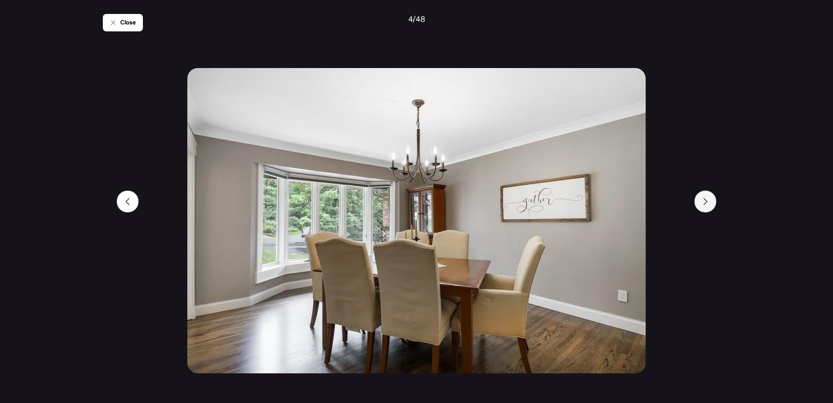
click at [714, 207] on div at bounding box center [706, 201] width 22 height 22
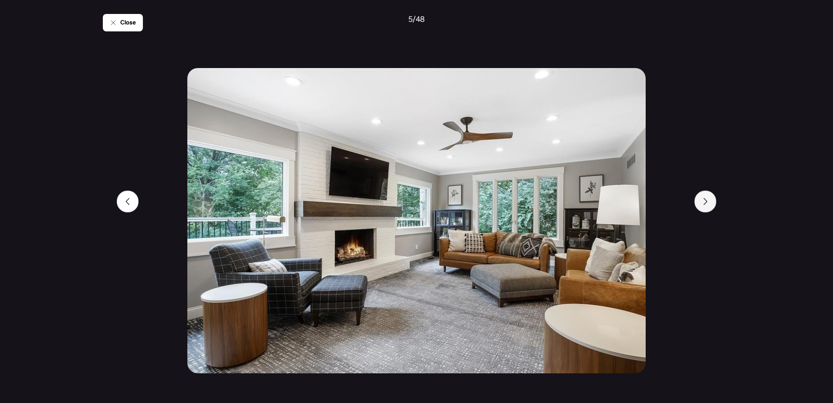
click at [714, 206] on div at bounding box center [706, 201] width 22 height 22
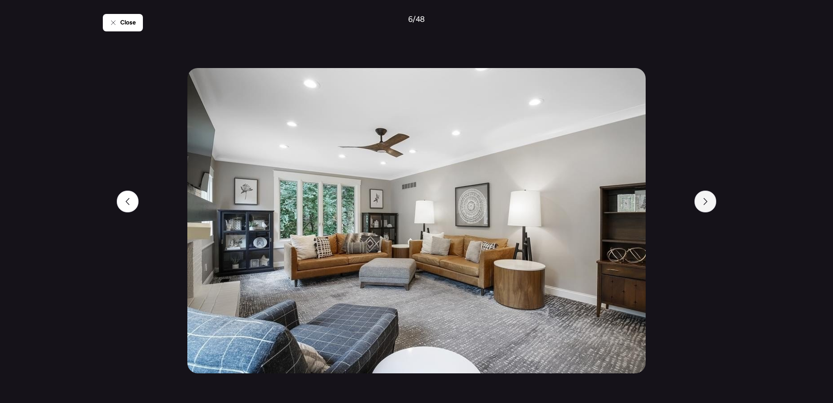
click at [714, 206] on div at bounding box center [706, 201] width 22 height 22
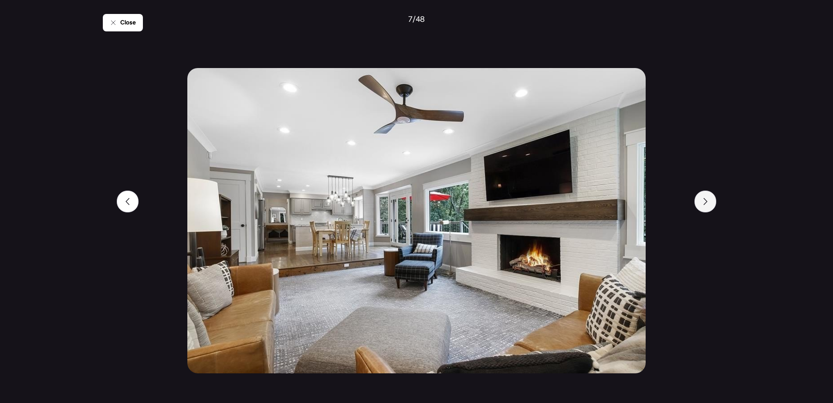
click at [714, 206] on div at bounding box center [706, 201] width 22 height 22
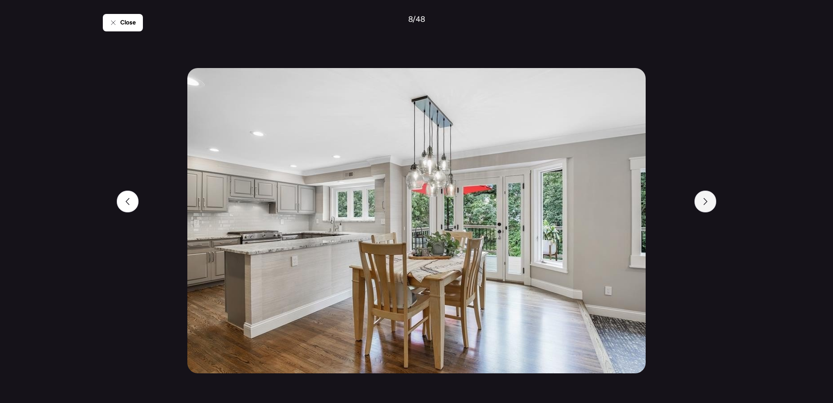
click at [714, 206] on div at bounding box center [706, 201] width 22 height 22
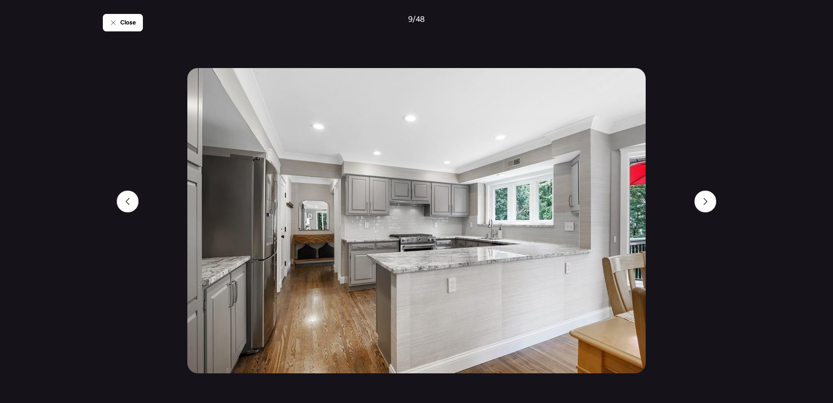
click at [701, 190] on div "Close 9 / 48" at bounding box center [417, 201] width 628 height 403
click at [710, 201] on div at bounding box center [706, 201] width 22 height 22
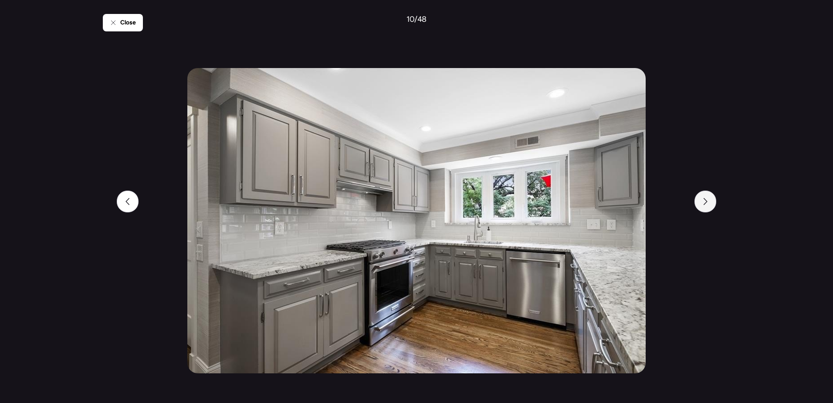
click at [710, 201] on div at bounding box center [706, 201] width 22 height 22
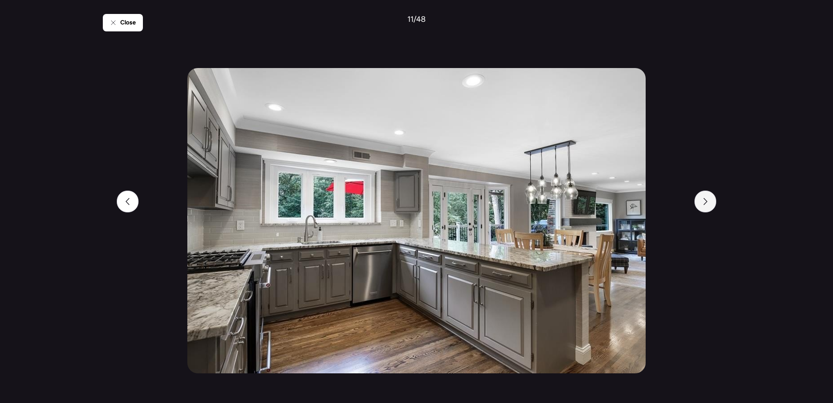
click at [705, 199] on icon at bounding box center [705, 201] width 7 height 7
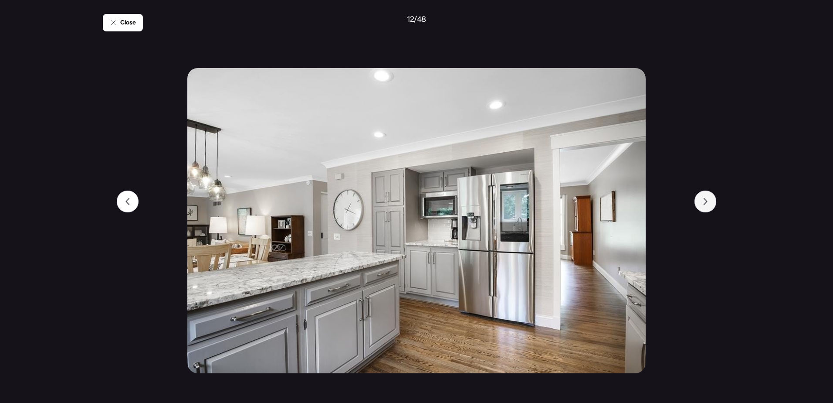
click at [706, 201] on icon at bounding box center [705, 201] width 7 height 7
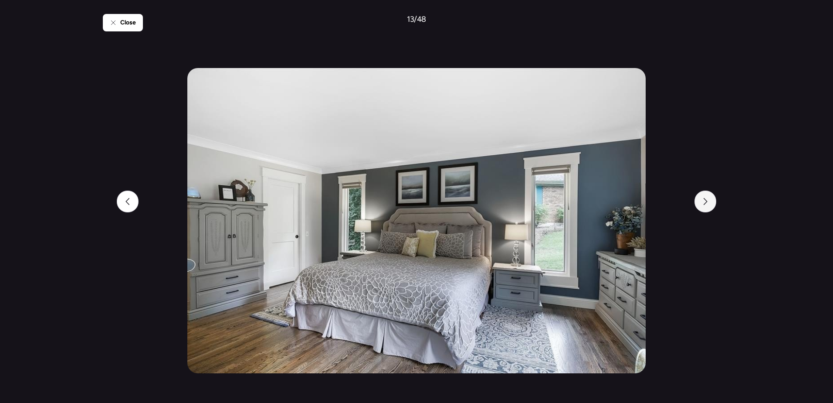
click at [706, 201] on icon at bounding box center [705, 201] width 7 height 7
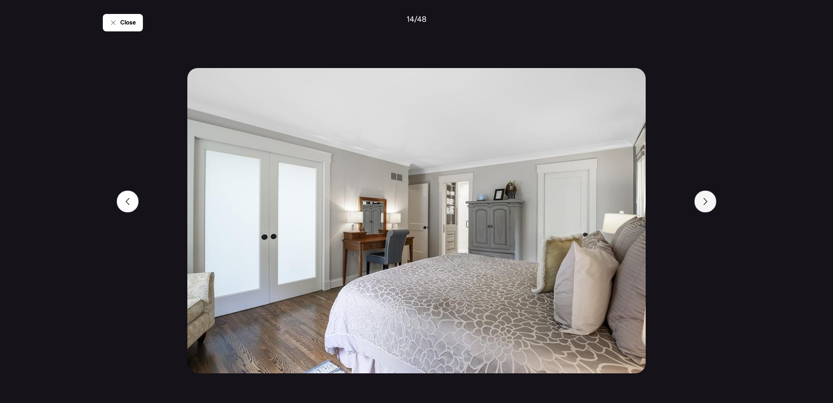
click at [706, 201] on icon at bounding box center [705, 201] width 7 height 7
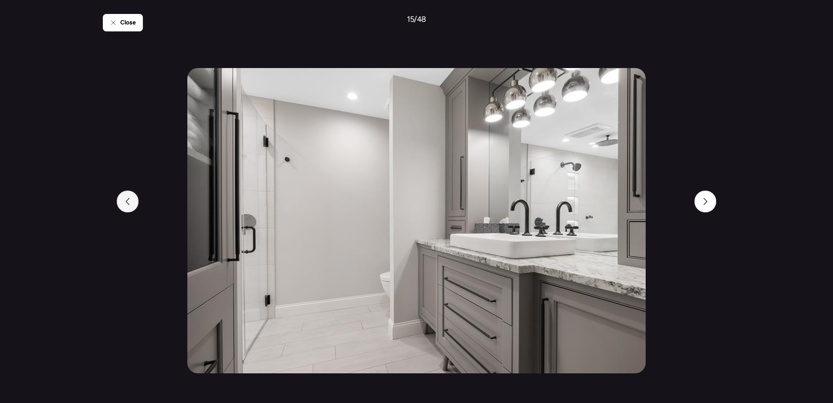
click at [133, 202] on div at bounding box center [128, 201] width 22 height 22
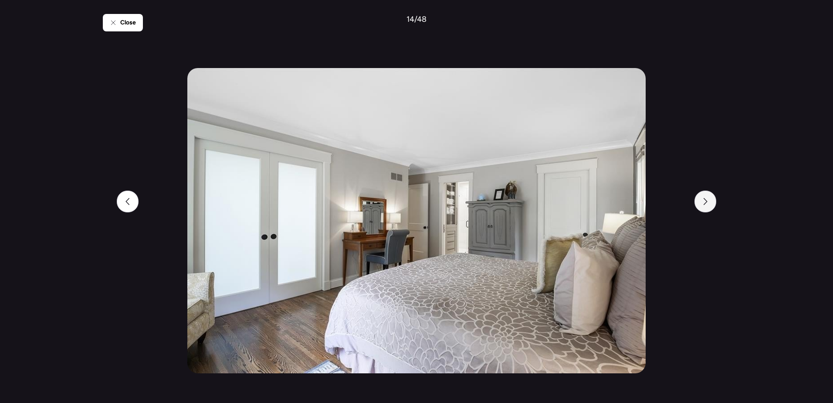
click at [703, 205] on div at bounding box center [706, 201] width 22 height 22
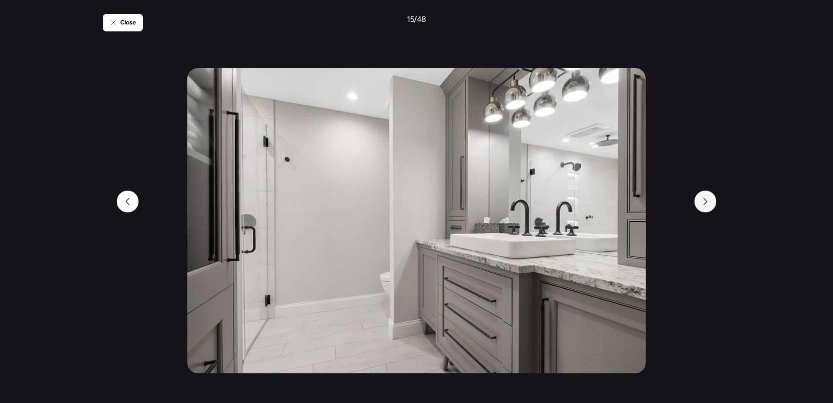
click at [707, 202] on icon at bounding box center [706, 201] width 4 height 7
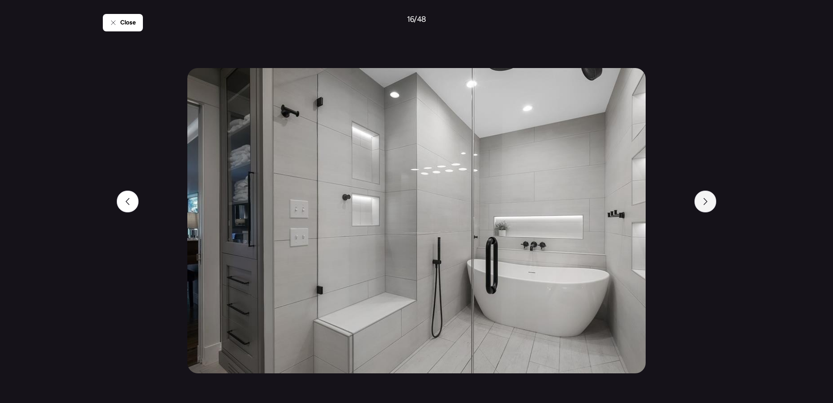
click at [707, 202] on icon at bounding box center [706, 201] width 4 height 7
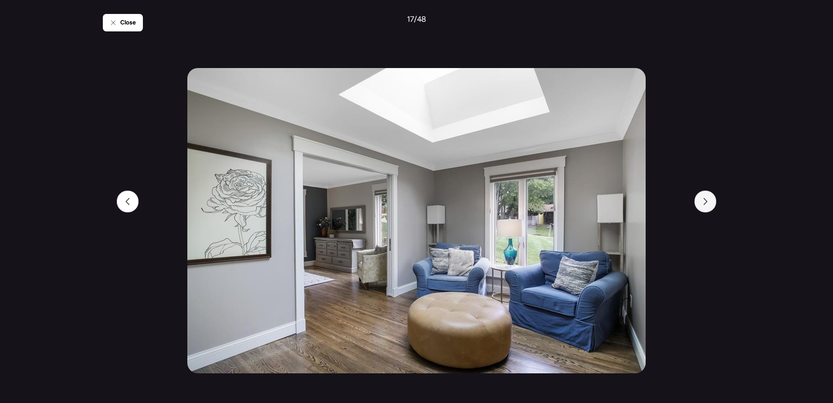
click at [707, 202] on icon at bounding box center [706, 201] width 4 height 7
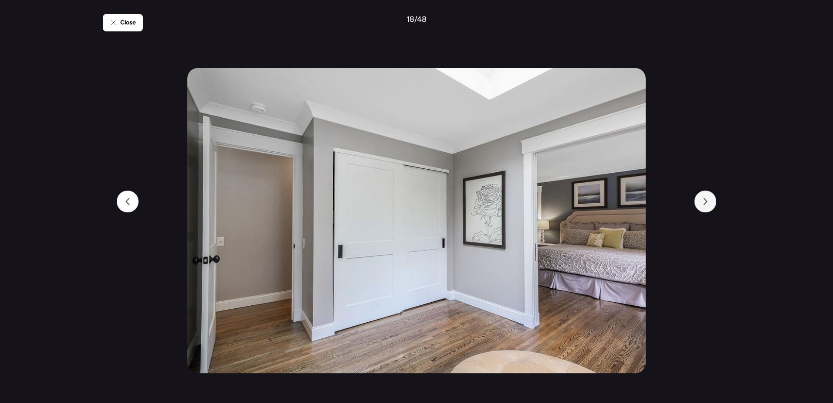
click at [707, 202] on icon at bounding box center [706, 201] width 4 height 7
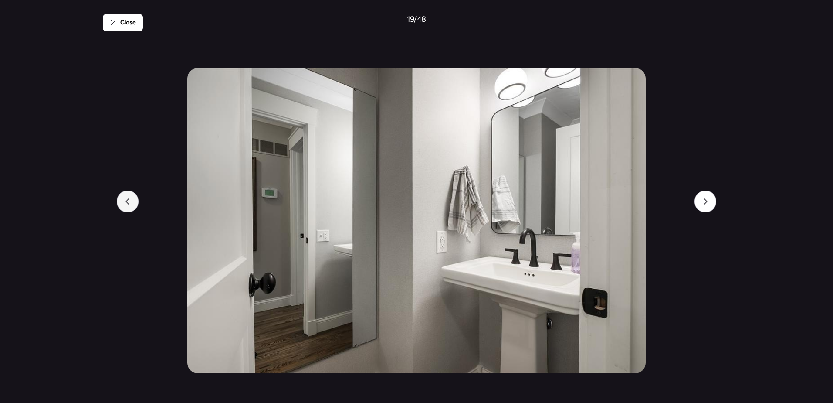
click at [133, 201] on div at bounding box center [128, 201] width 22 height 22
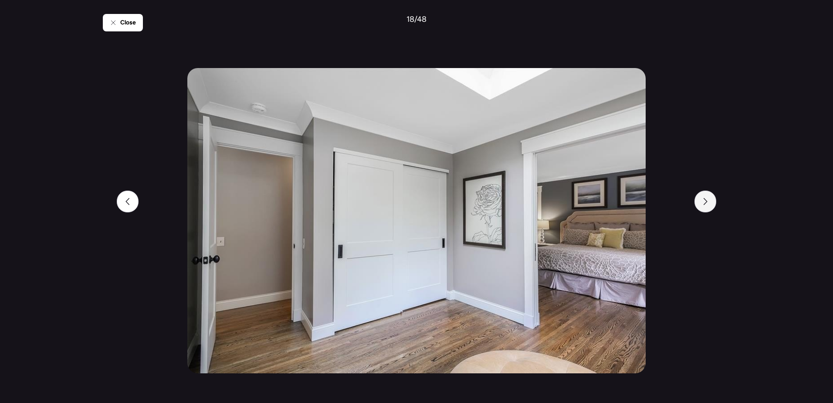
click at [708, 205] on div at bounding box center [706, 201] width 22 height 22
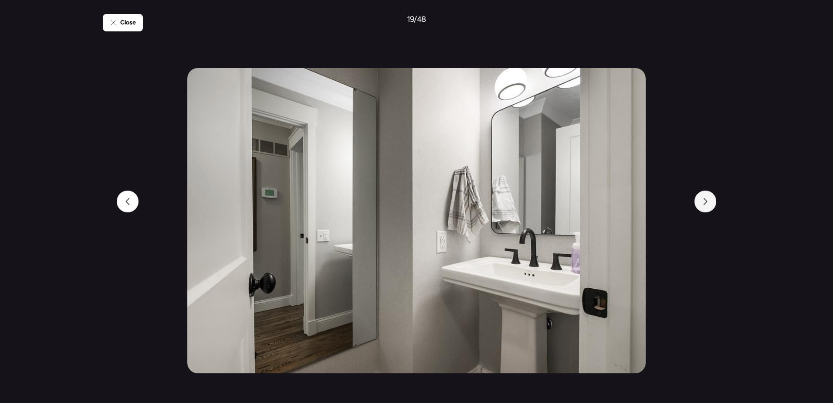
click at [708, 205] on div at bounding box center [706, 201] width 22 height 22
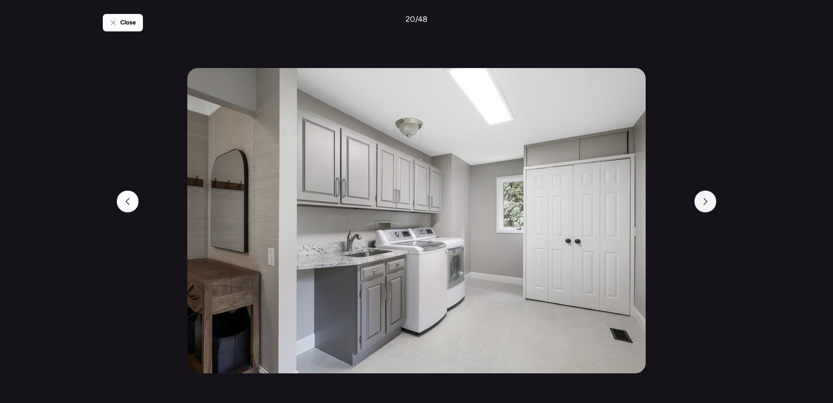
click at [708, 205] on div at bounding box center [706, 201] width 22 height 22
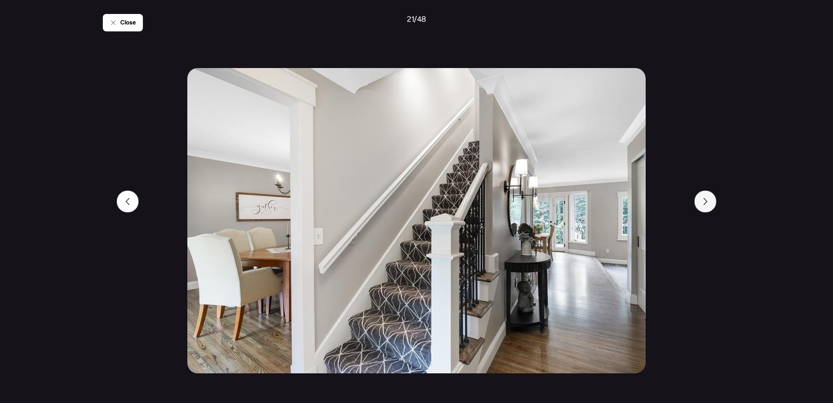
click at [708, 205] on div at bounding box center [706, 201] width 22 height 22
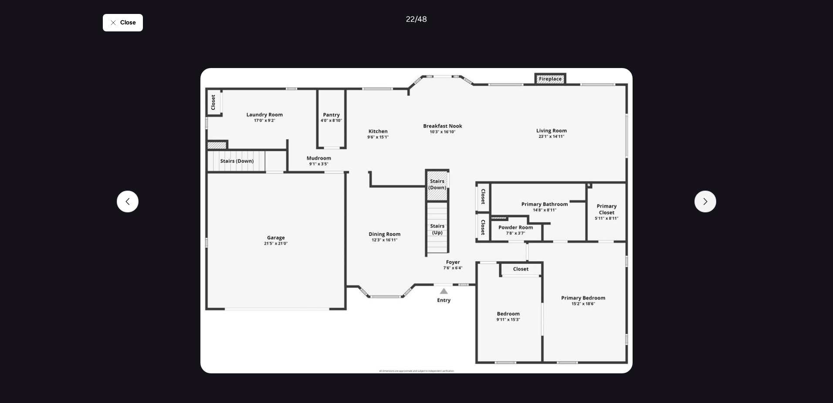
click at [708, 204] on icon at bounding box center [705, 201] width 7 height 7
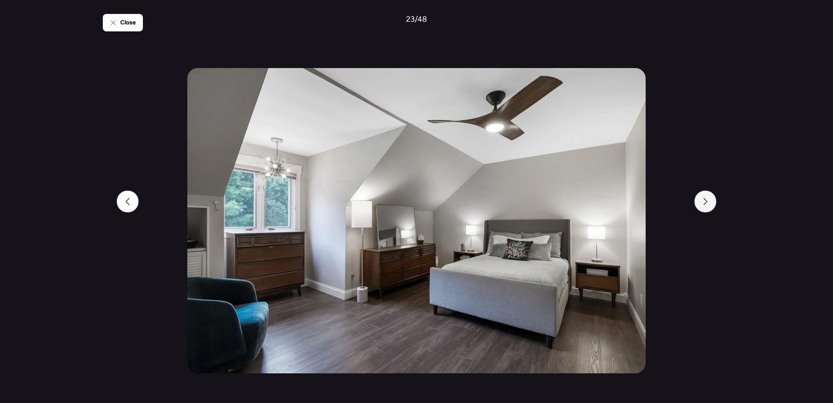
click at [708, 204] on icon at bounding box center [705, 201] width 7 height 7
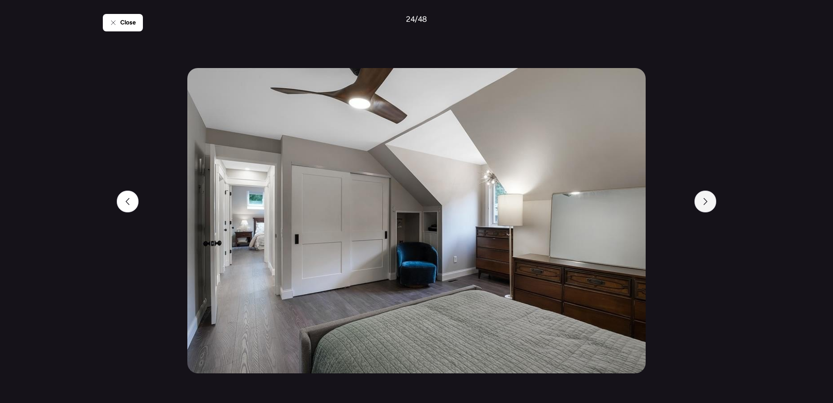
click at [709, 204] on icon at bounding box center [705, 201] width 7 height 7
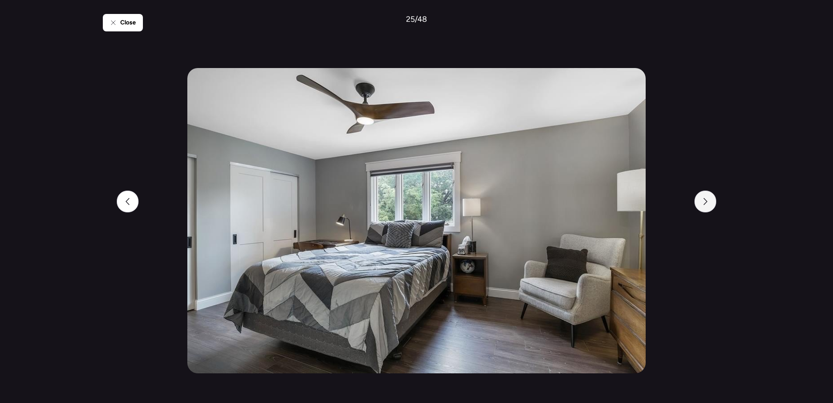
click at [709, 204] on icon at bounding box center [705, 201] width 7 height 7
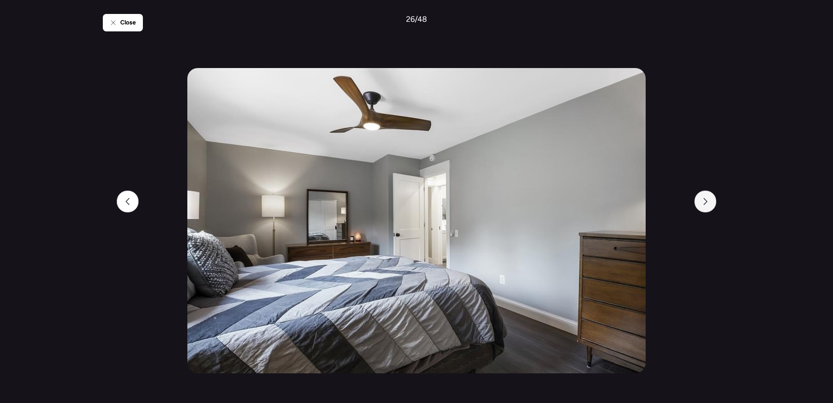
click at [709, 204] on icon at bounding box center [705, 201] width 7 height 7
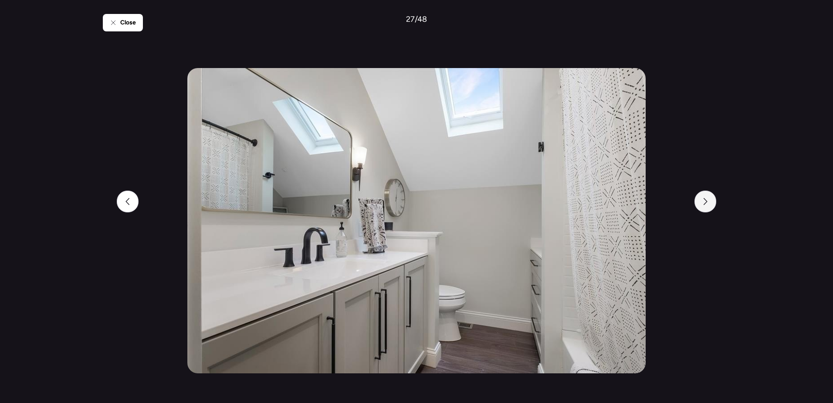
click at [709, 204] on icon at bounding box center [705, 201] width 7 height 7
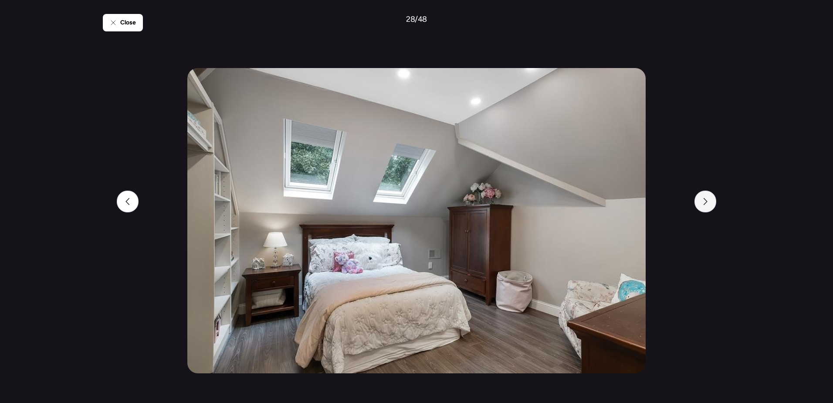
click at [709, 203] on icon at bounding box center [705, 201] width 7 height 7
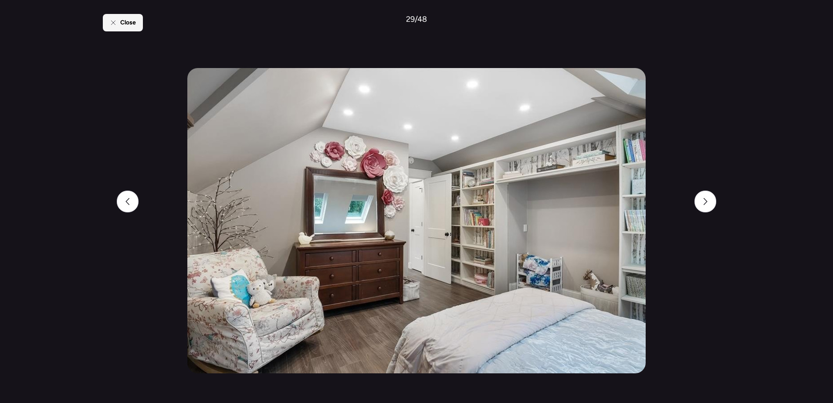
click at [112, 20] on icon at bounding box center [113, 22] width 7 height 7
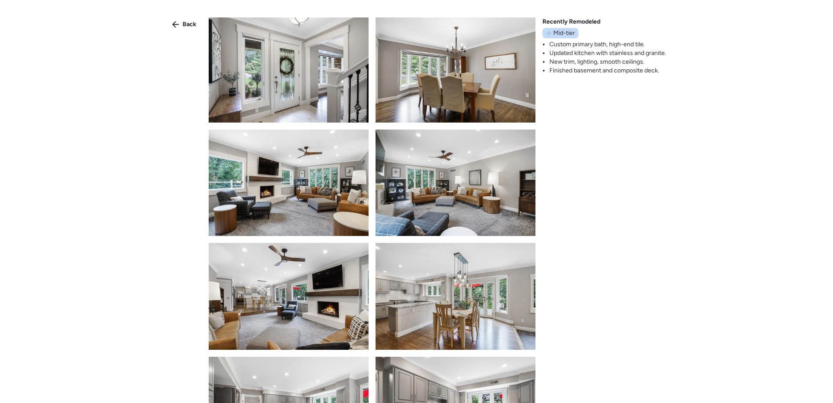
scroll to position [0, 0]
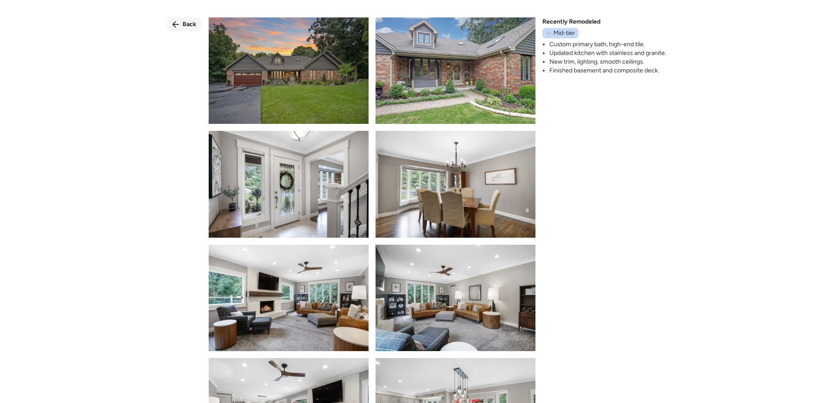
click at [189, 24] on span "Back" at bounding box center [190, 24] width 14 height 9
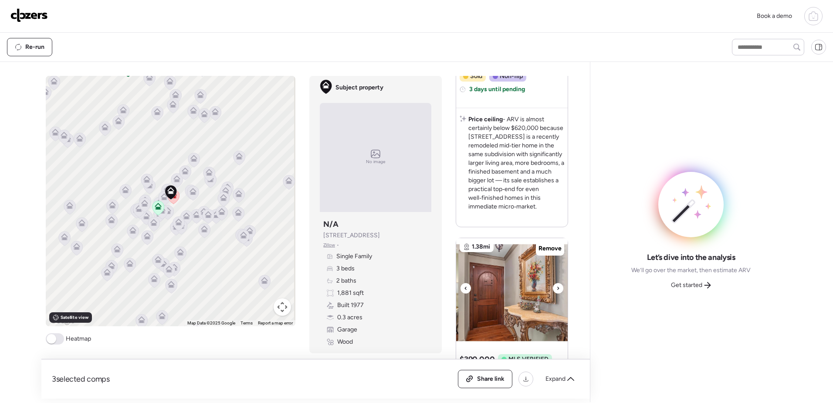
scroll to position [898, 0]
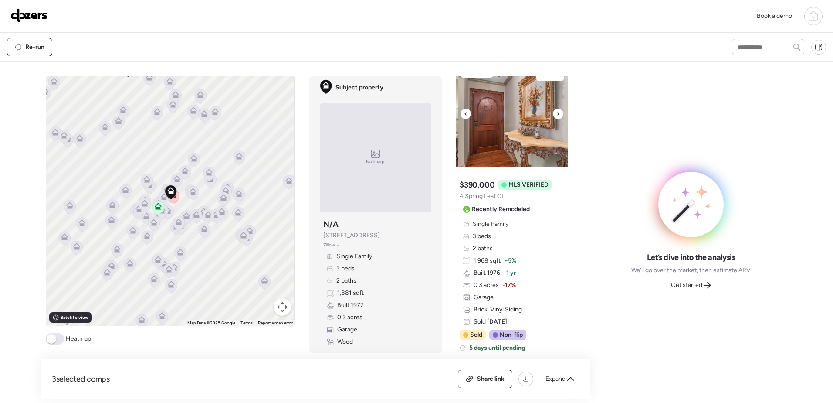
click at [557, 114] on icon at bounding box center [558, 114] width 3 height 10
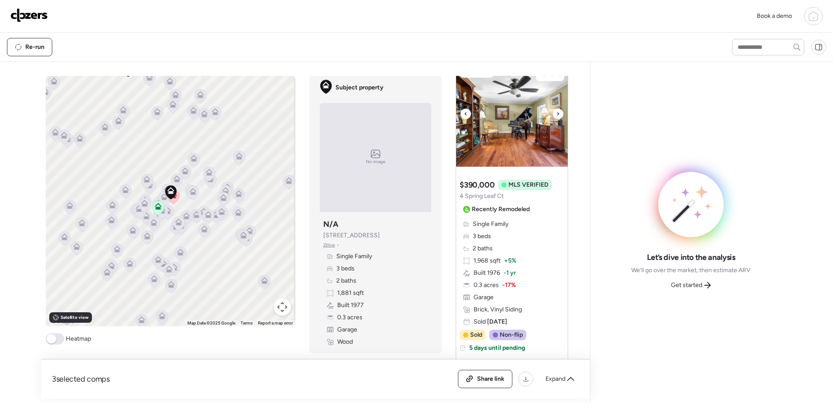
click at [461, 111] on div at bounding box center [466, 114] width 10 height 10
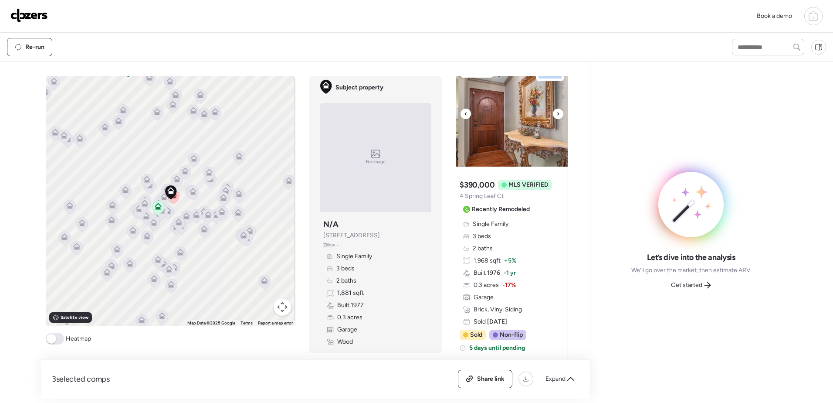
click at [461, 111] on div at bounding box center [466, 114] width 10 height 10
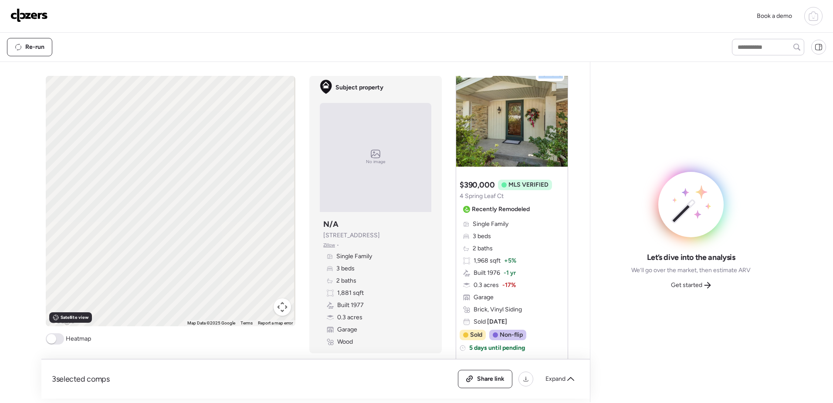
click at [461, 111] on div at bounding box center [466, 114] width 10 height 10
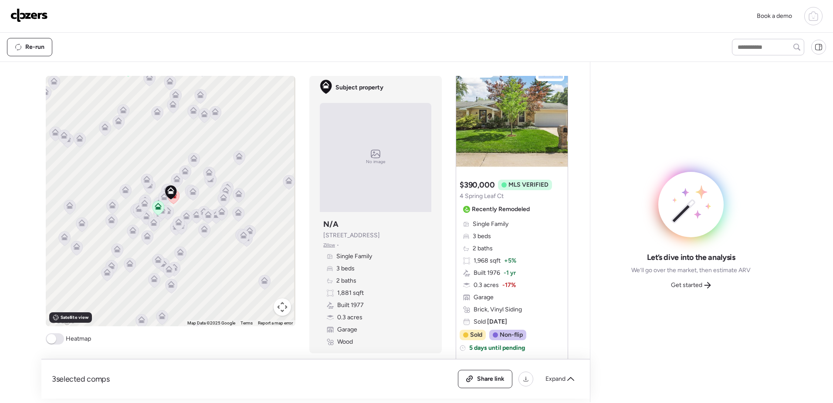
click at [461, 111] on div at bounding box center [466, 114] width 10 height 10
click at [464, 113] on icon at bounding box center [465, 114] width 3 height 10
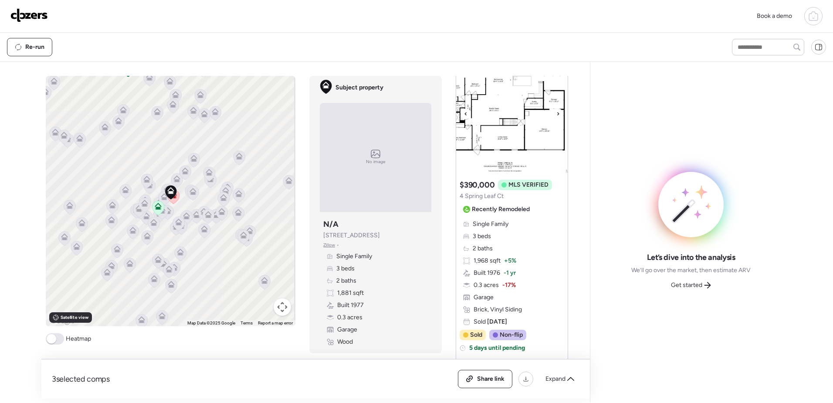
click at [464, 114] on icon at bounding box center [465, 114] width 3 height 10
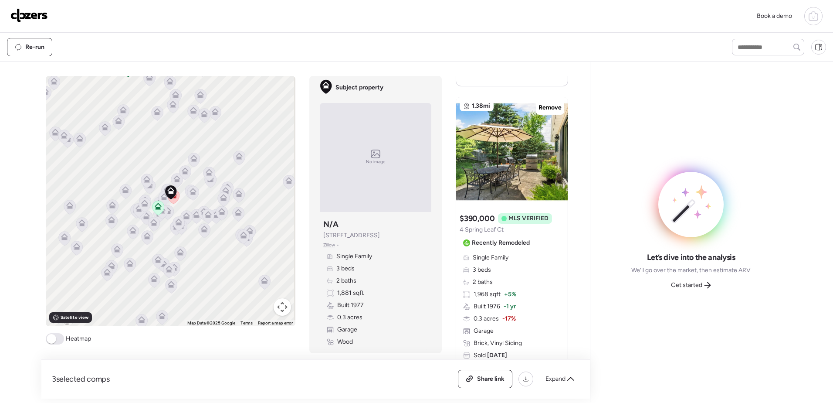
scroll to position [855, 0]
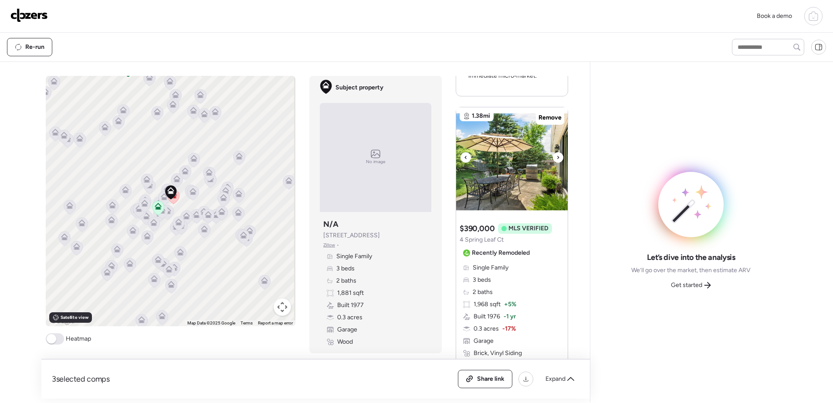
click at [553, 156] on div at bounding box center [558, 157] width 10 height 10
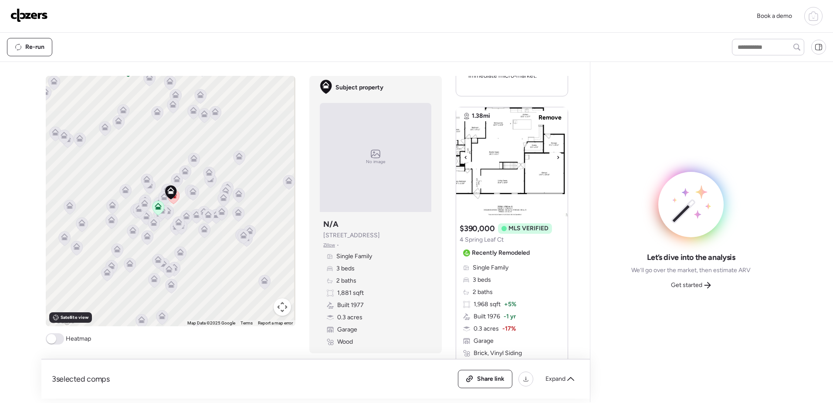
click at [553, 156] on div at bounding box center [558, 157] width 10 height 10
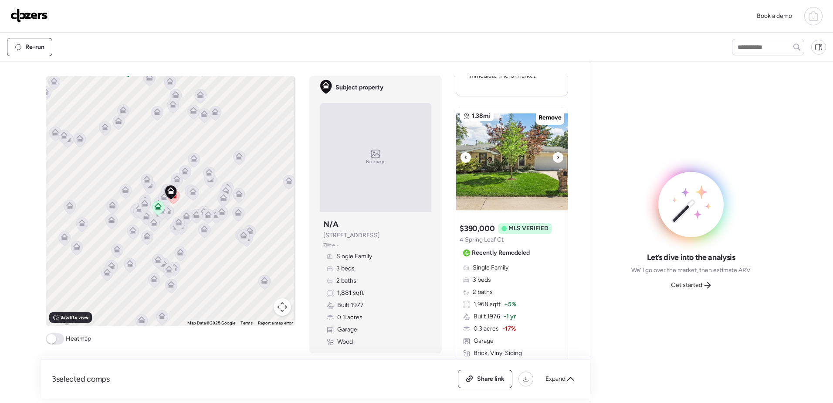
click at [553, 156] on div at bounding box center [558, 157] width 10 height 10
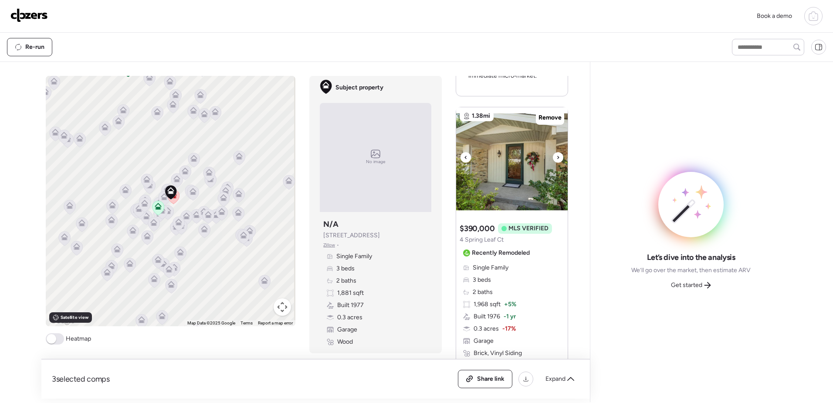
click at [553, 156] on div at bounding box center [558, 157] width 10 height 10
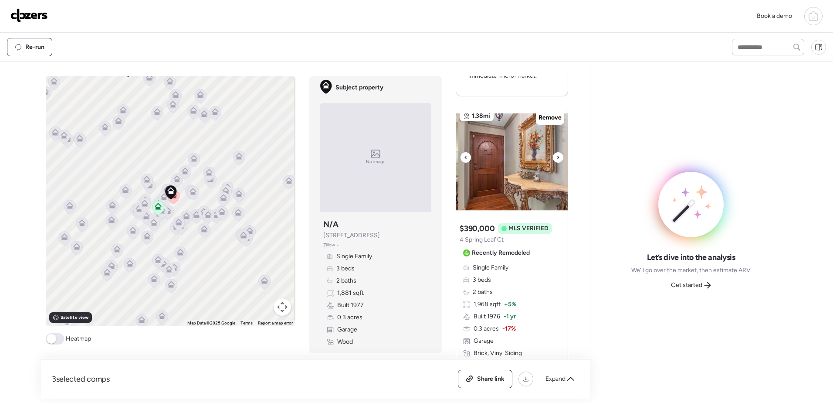
click at [553, 156] on div at bounding box center [558, 157] width 10 height 10
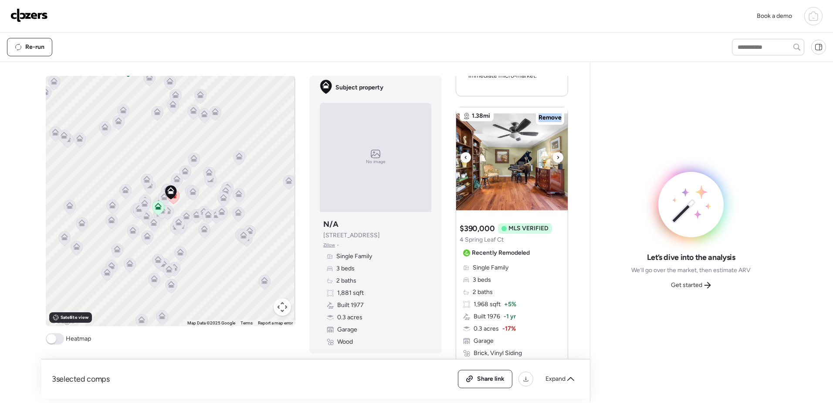
click at [553, 156] on div at bounding box center [558, 157] width 10 height 10
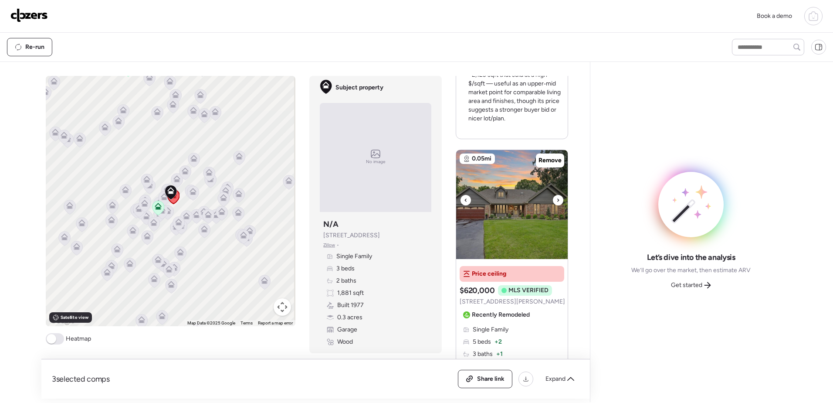
scroll to position [375, 0]
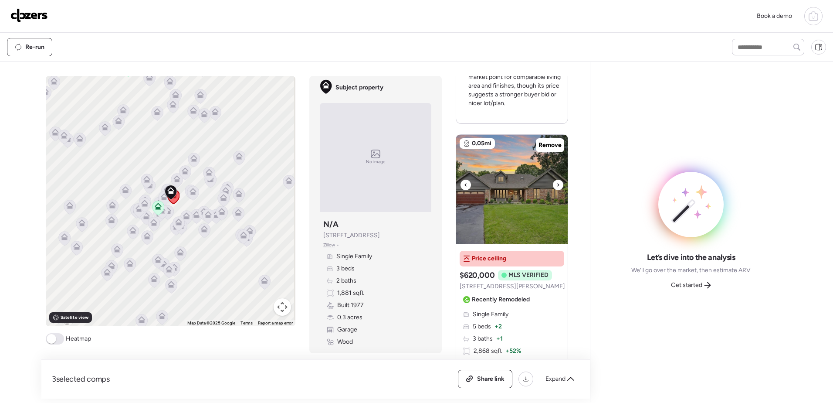
click at [553, 184] on div at bounding box center [558, 185] width 10 height 10
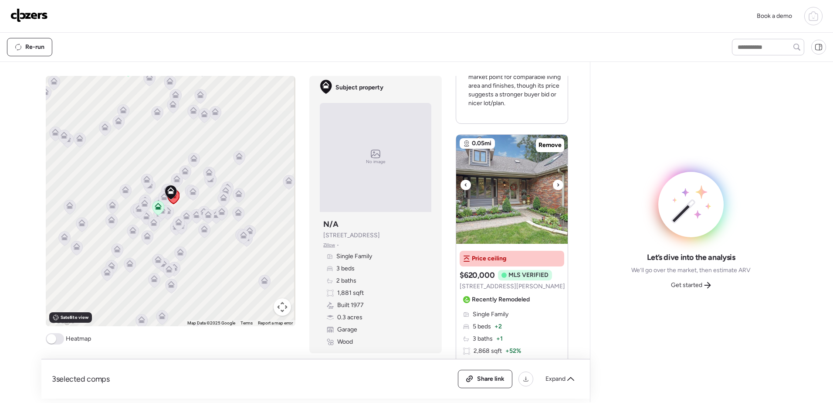
click at [553, 181] on div at bounding box center [558, 185] width 10 height 10
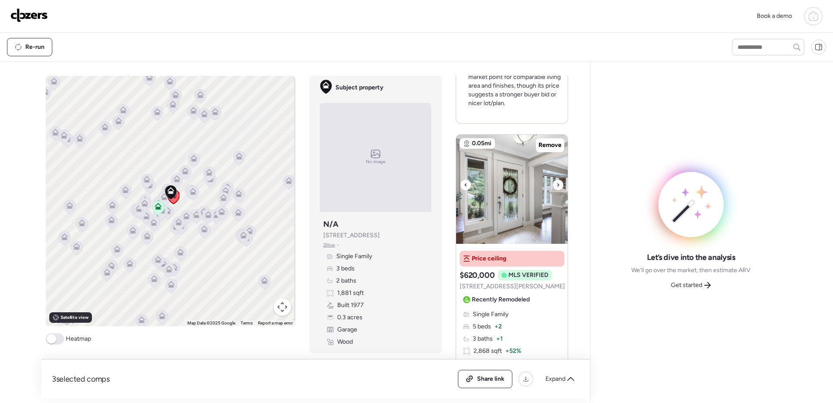
click at [557, 187] on icon at bounding box center [558, 185] width 3 height 10
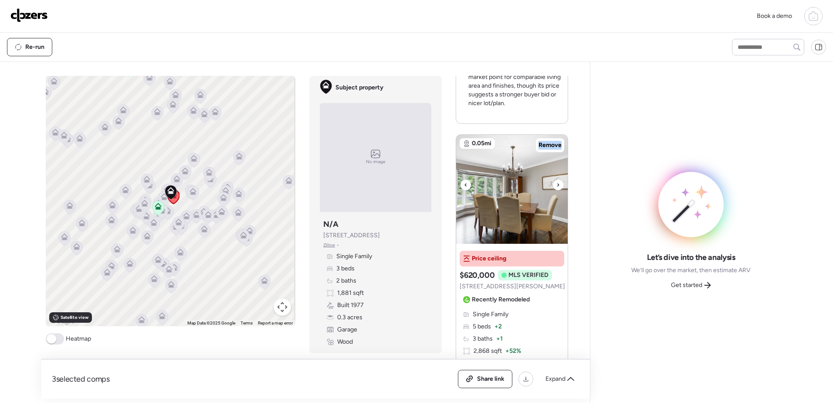
click at [557, 187] on icon at bounding box center [558, 185] width 3 height 10
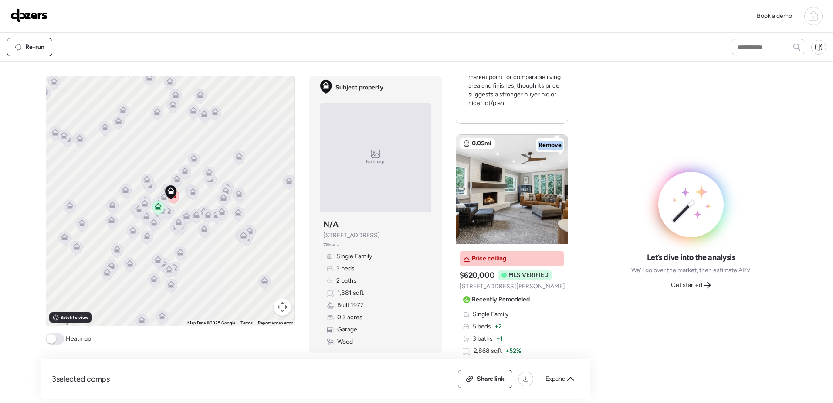
click at [557, 187] on icon at bounding box center [558, 185] width 3 height 10
